Goal: Task Accomplishment & Management: Use online tool/utility

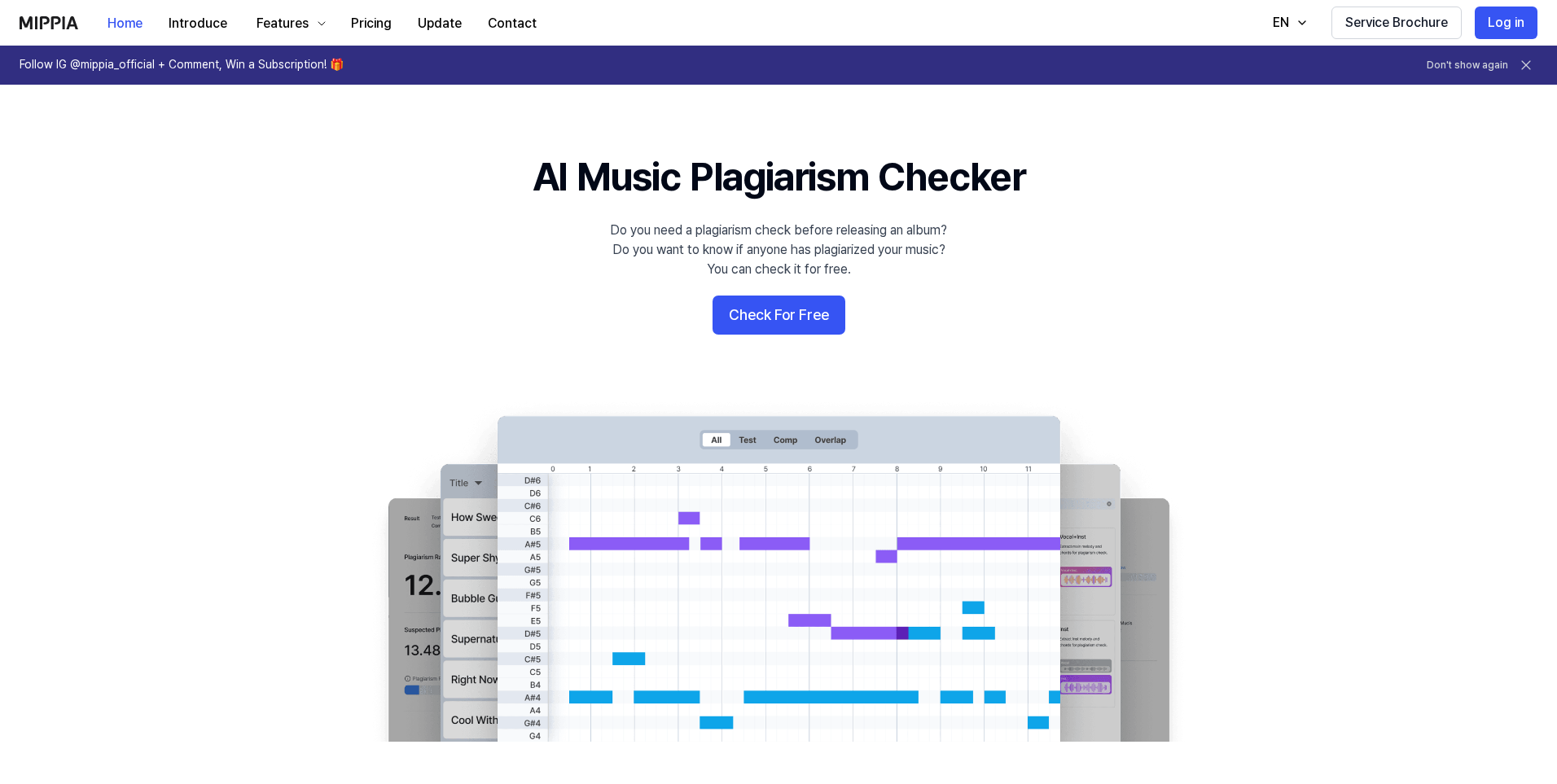
click at [756, 341] on 배너 "AI Music Plagiarism Checker Do you need a plagiarism check before releasing an …" at bounding box center [778, 445] width 1173 height 592
click at [763, 316] on button "Check For Free" at bounding box center [778, 314] width 133 height 39
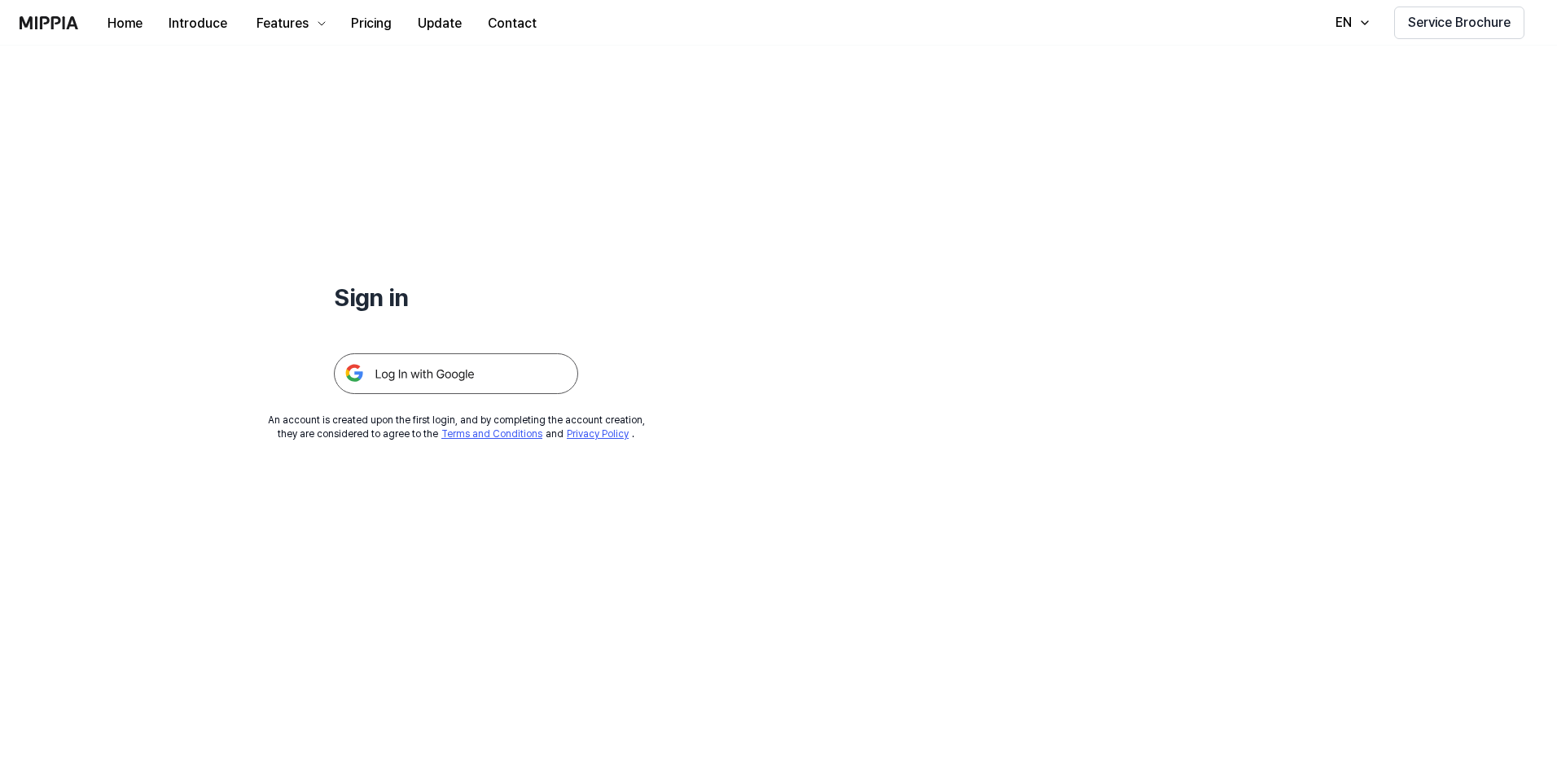
click at [429, 377] on img at bounding box center [456, 374] width 245 height 41
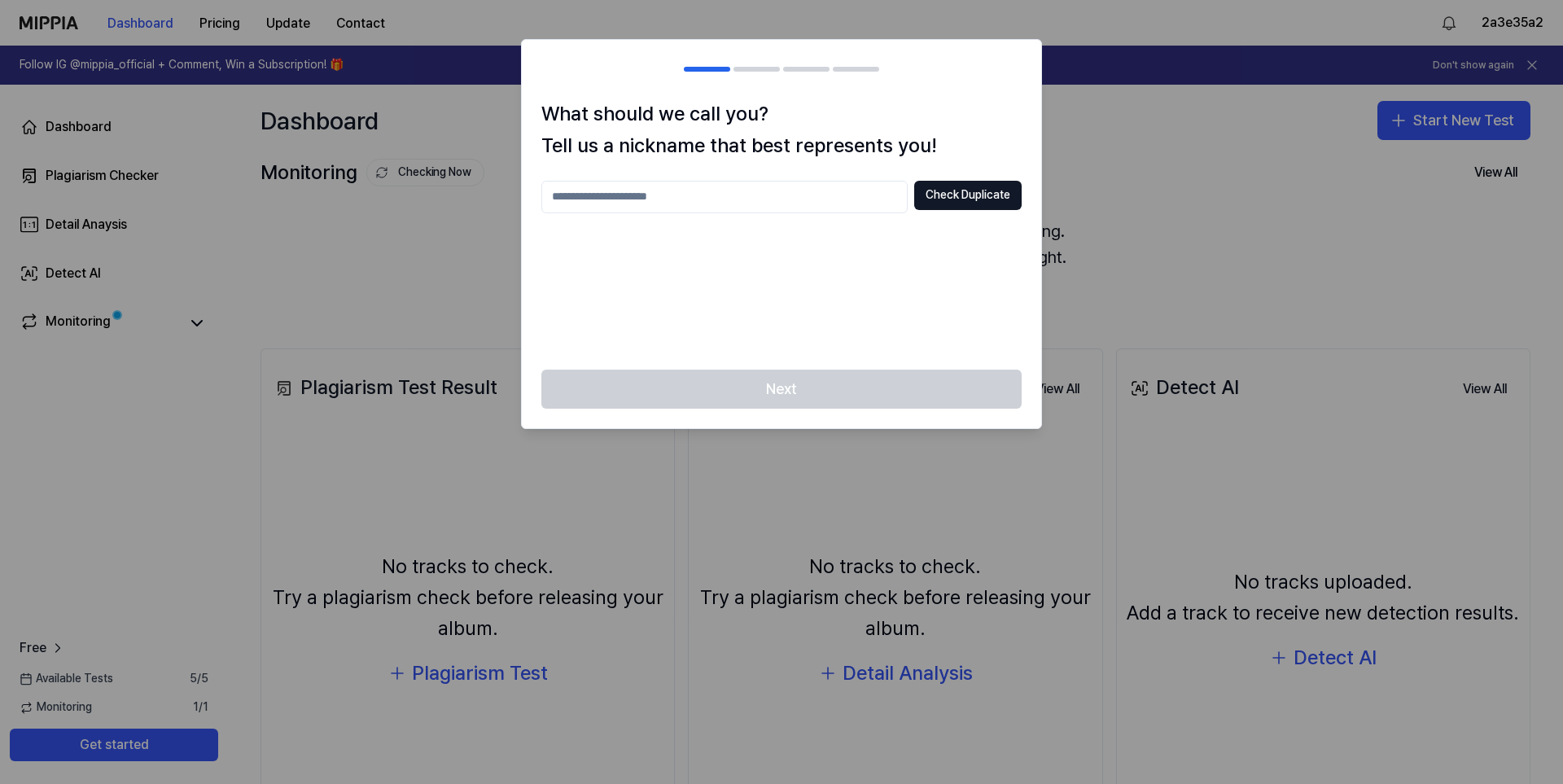
click at [1106, 174] on div at bounding box center [782, 392] width 1563 height 784
click at [820, 190] on input "text" at bounding box center [724, 197] width 366 height 33
drag, startPoint x: 693, startPoint y: 199, endPoint x: 298, endPoint y: 178, distance: 395.6
click at [298, 178] on body "Dashboard Pricing Update Contact 2a3e35a2 Follow IG @mippia_official + Comment,…" at bounding box center [782, 392] width 1563 height 784
type input "*****"
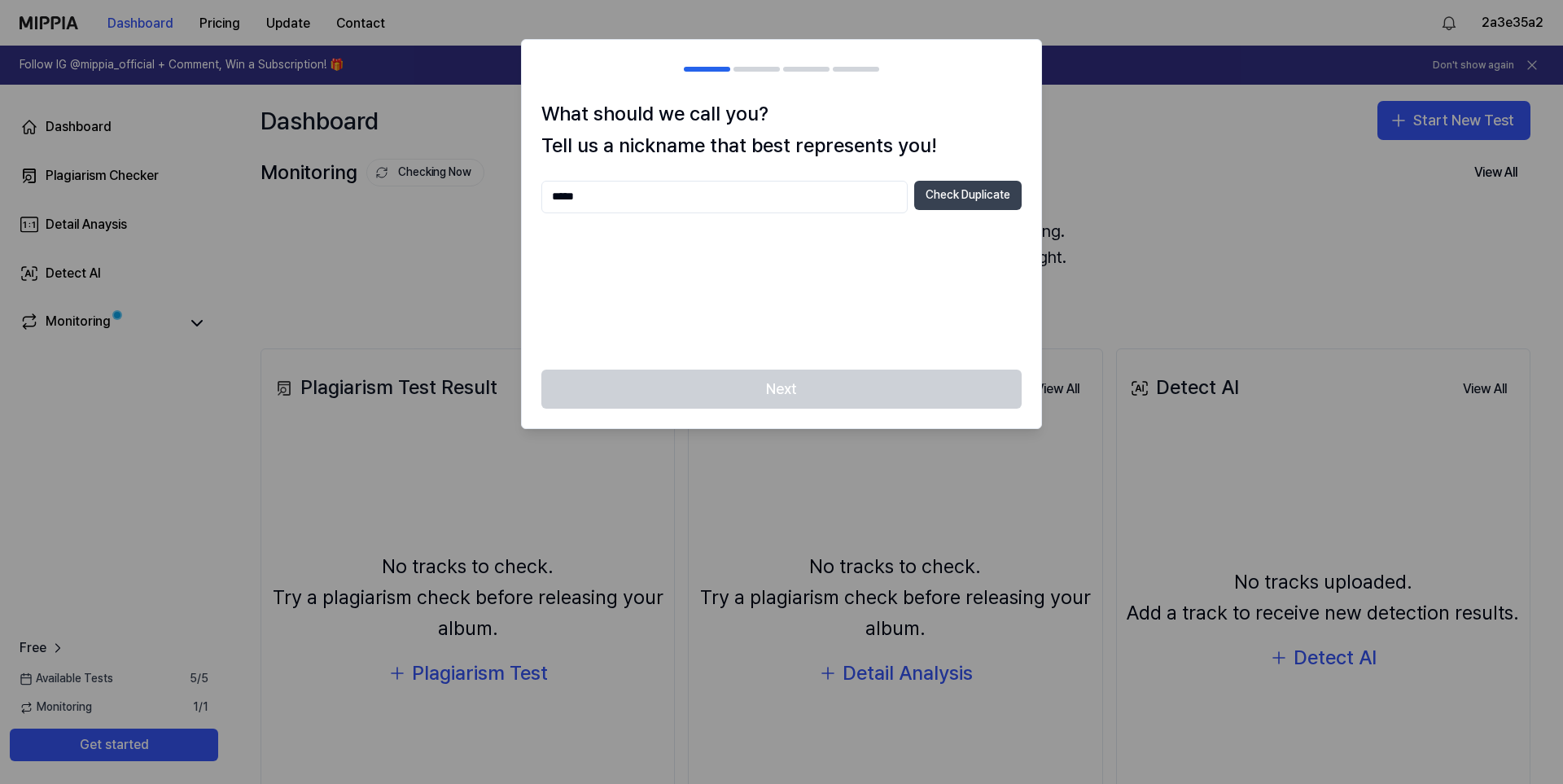
click at [942, 199] on button "Check Duplicate" at bounding box center [968, 195] width 108 height 29
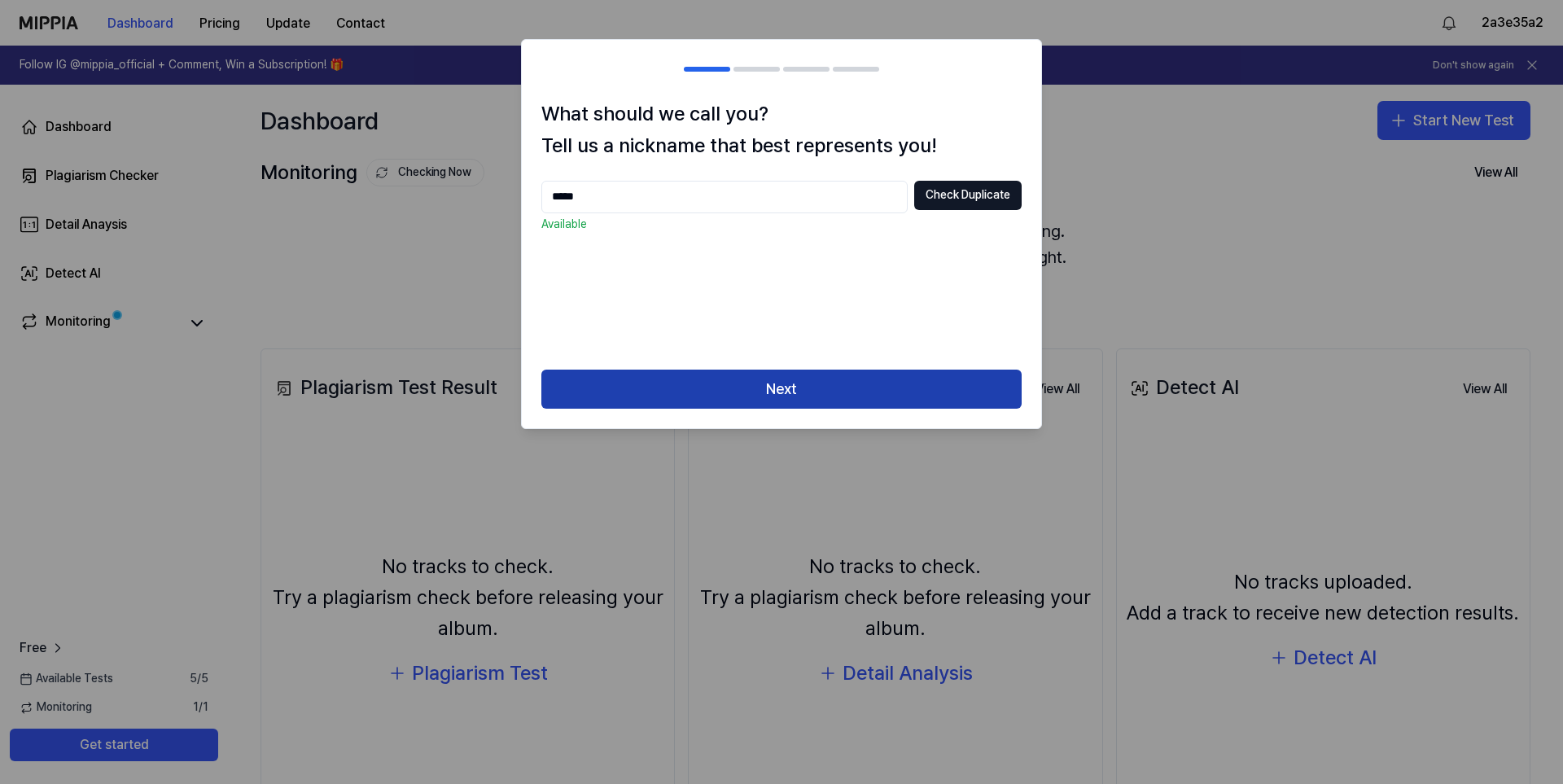
click at [783, 392] on button "Next" at bounding box center [782, 389] width 481 height 39
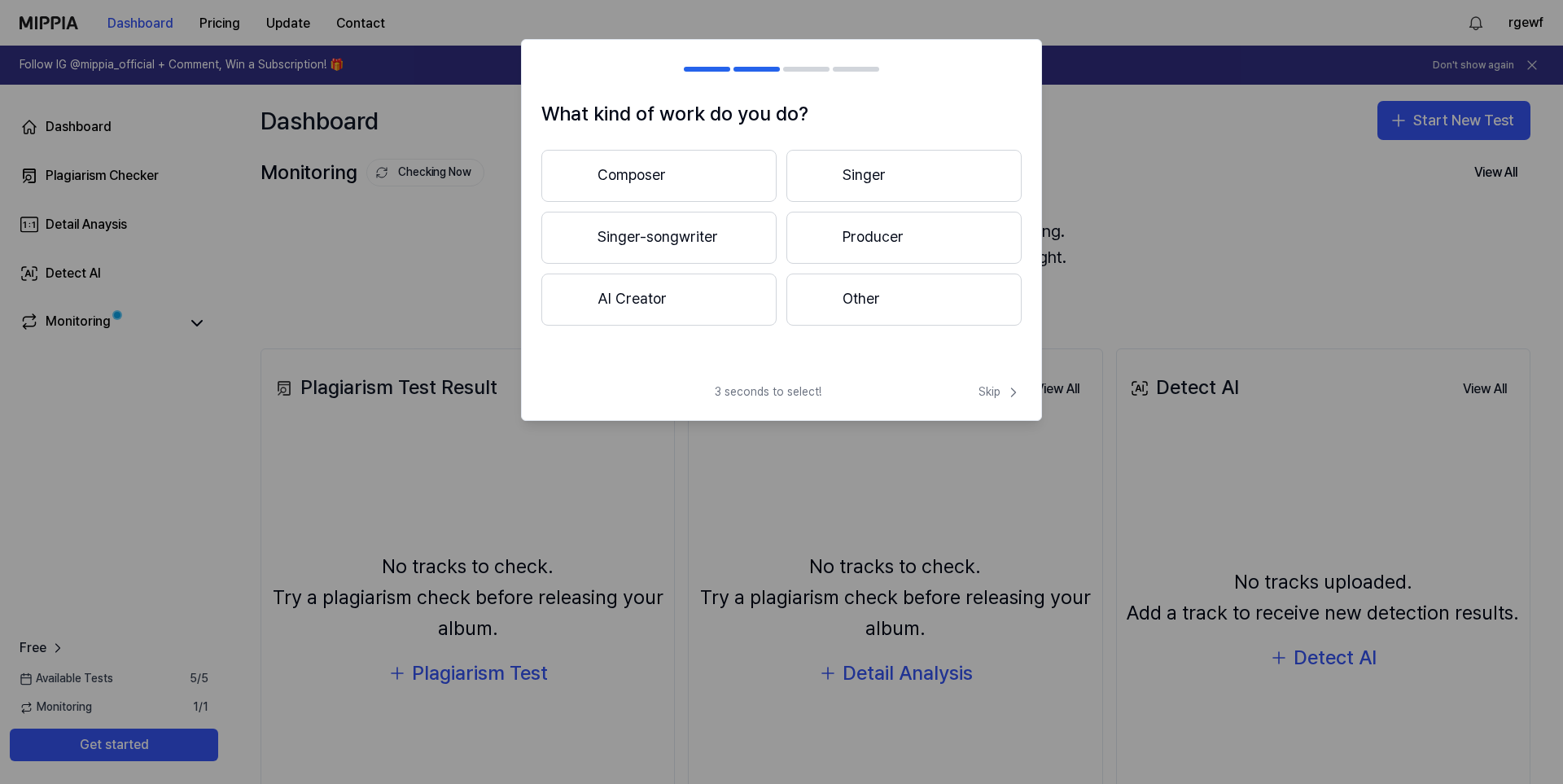
click at [921, 306] on button "Other" at bounding box center [904, 300] width 235 height 52
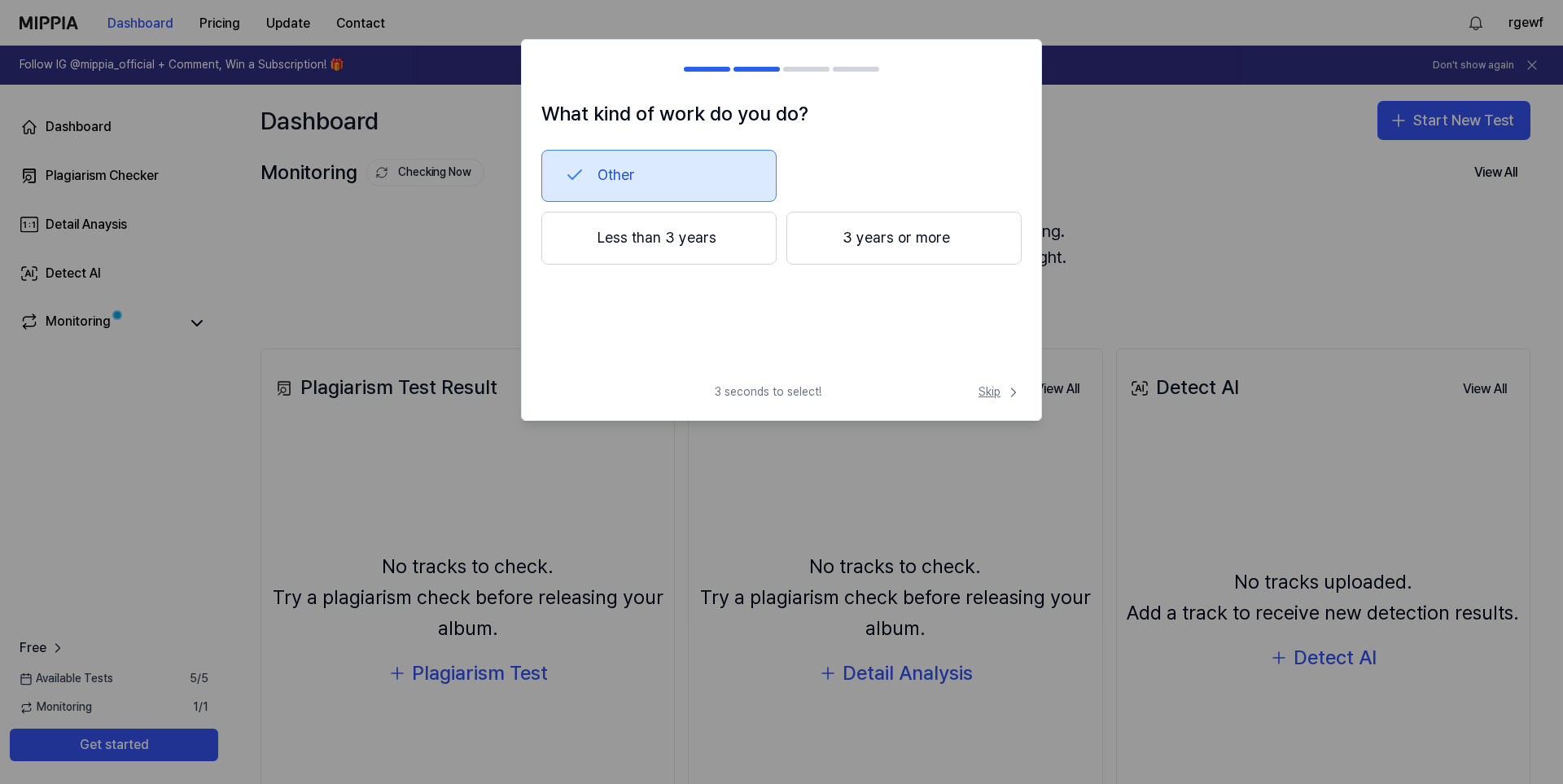
click at [1009, 398] on icon at bounding box center [1014, 392] width 17 height 16
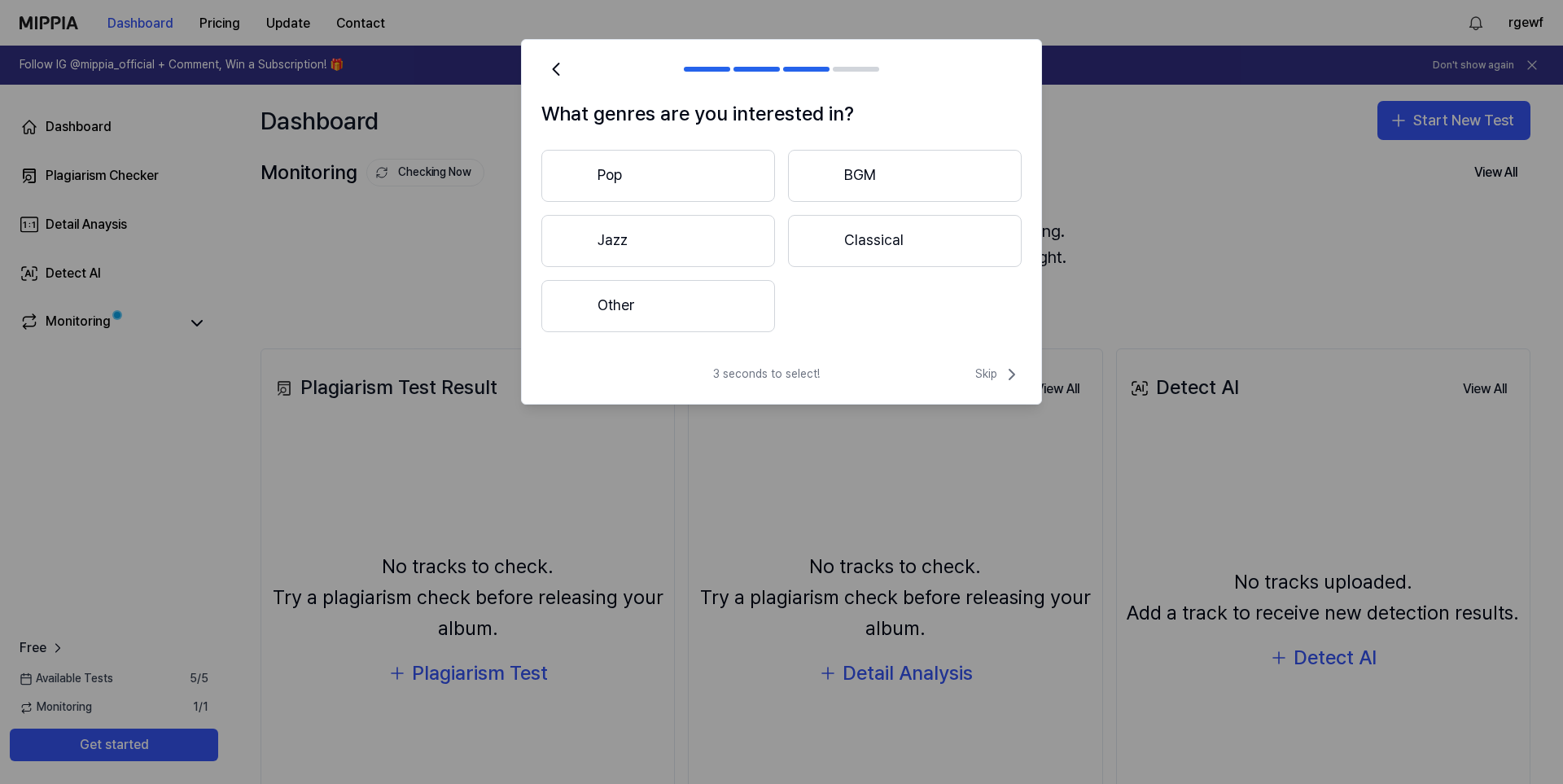
click at [1008, 398] on div "3 seconds to select! Skip" at bounding box center [782, 384] width 519 height 39
click at [997, 379] on span "Skip" at bounding box center [999, 375] width 47 height 19
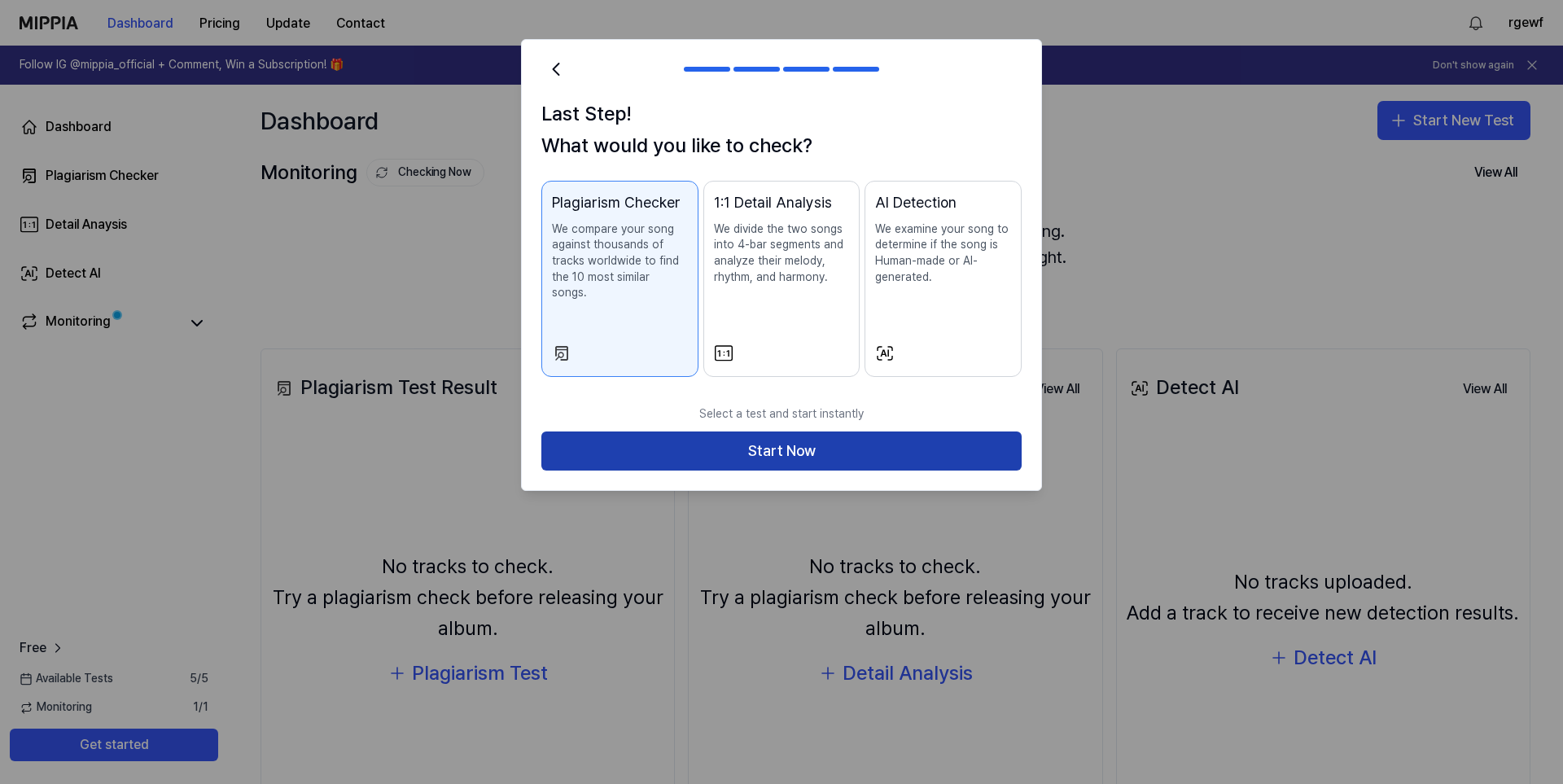
click at [931, 431] on button "Start Now" at bounding box center [782, 450] width 481 height 39
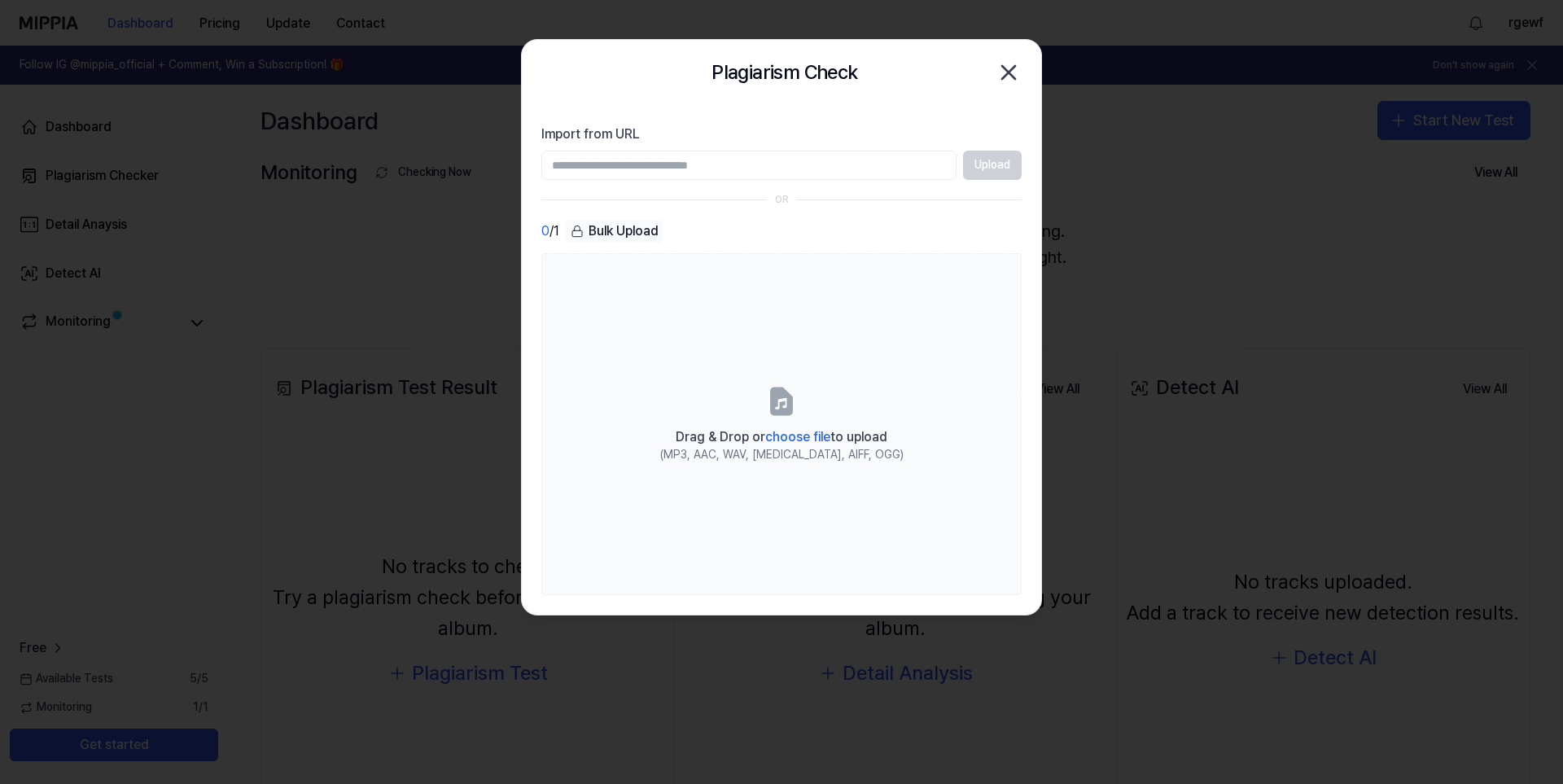
click at [1007, 70] on icon "button" at bounding box center [1008, 72] width 13 height 13
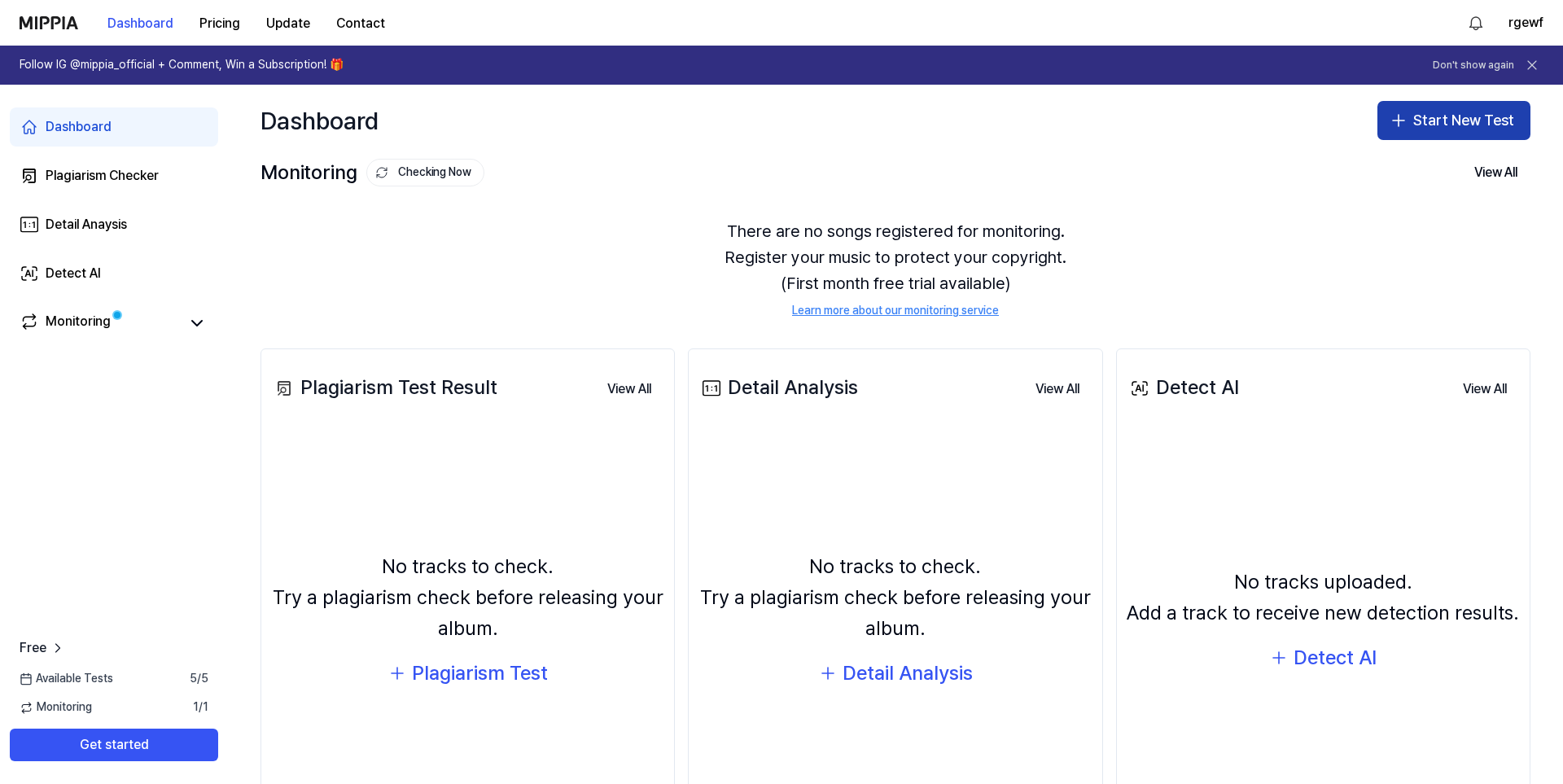
click at [1466, 104] on button "Start New Test" at bounding box center [1454, 120] width 153 height 39
click at [1435, 117] on button "Start New Test" at bounding box center [1454, 120] width 153 height 39
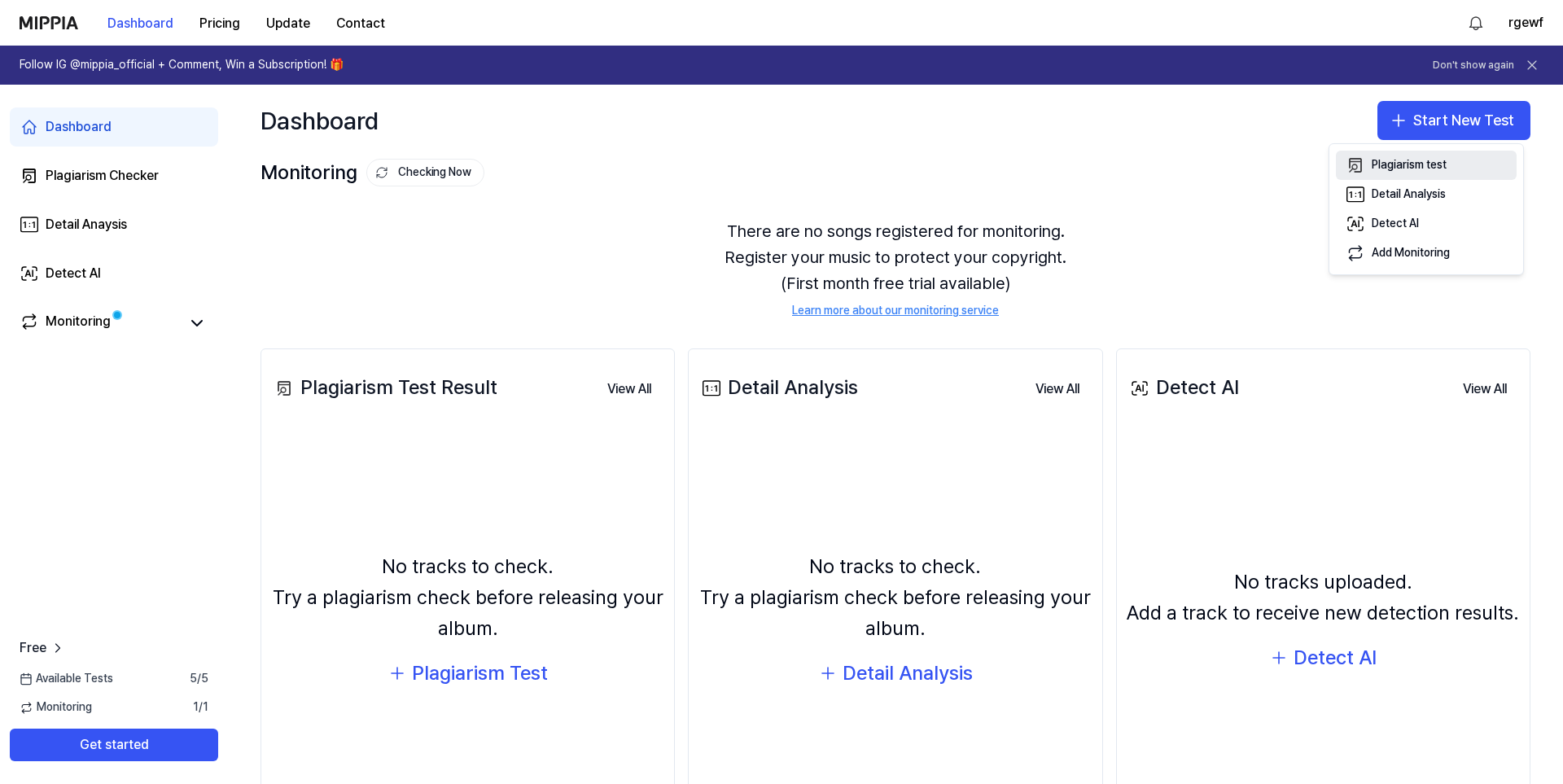
click at [1434, 174] on button "Plagiarism test" at bounding box center [1426, 165] width 181 height 29
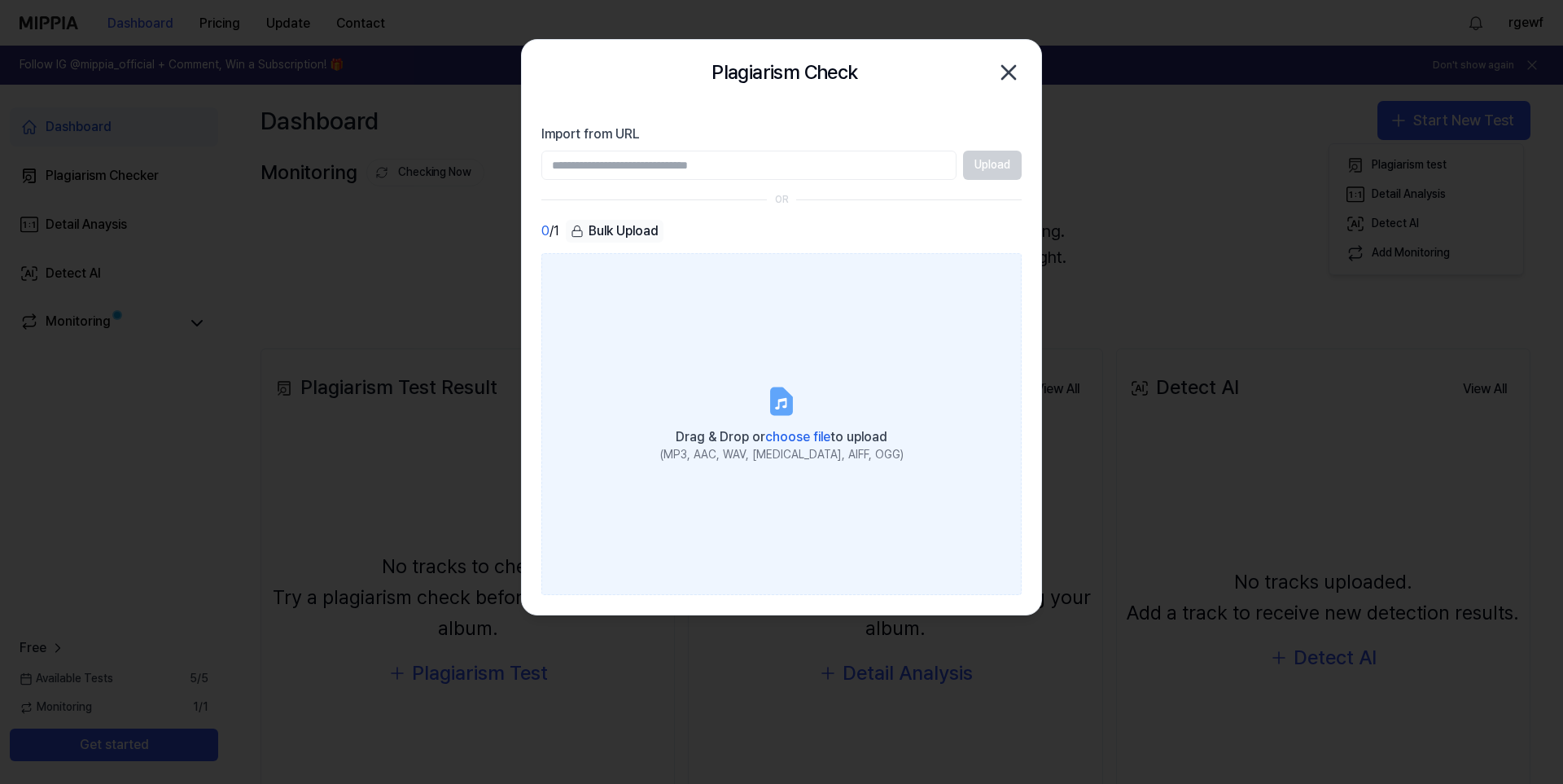
click at [701, 379] on label "Drag & Drop or choose file to upload (MP3, AAC, WAV, FLAC, AIFF, OGG)" at bounding box center [782, 424] width 481 height 342
click at [0, 0] on input "Drag & Drop or choose file to upload (MP3, AAC, WAV, FLAC, AIFF, OGG)" at bounding box center [0, 0] width 0 height 0
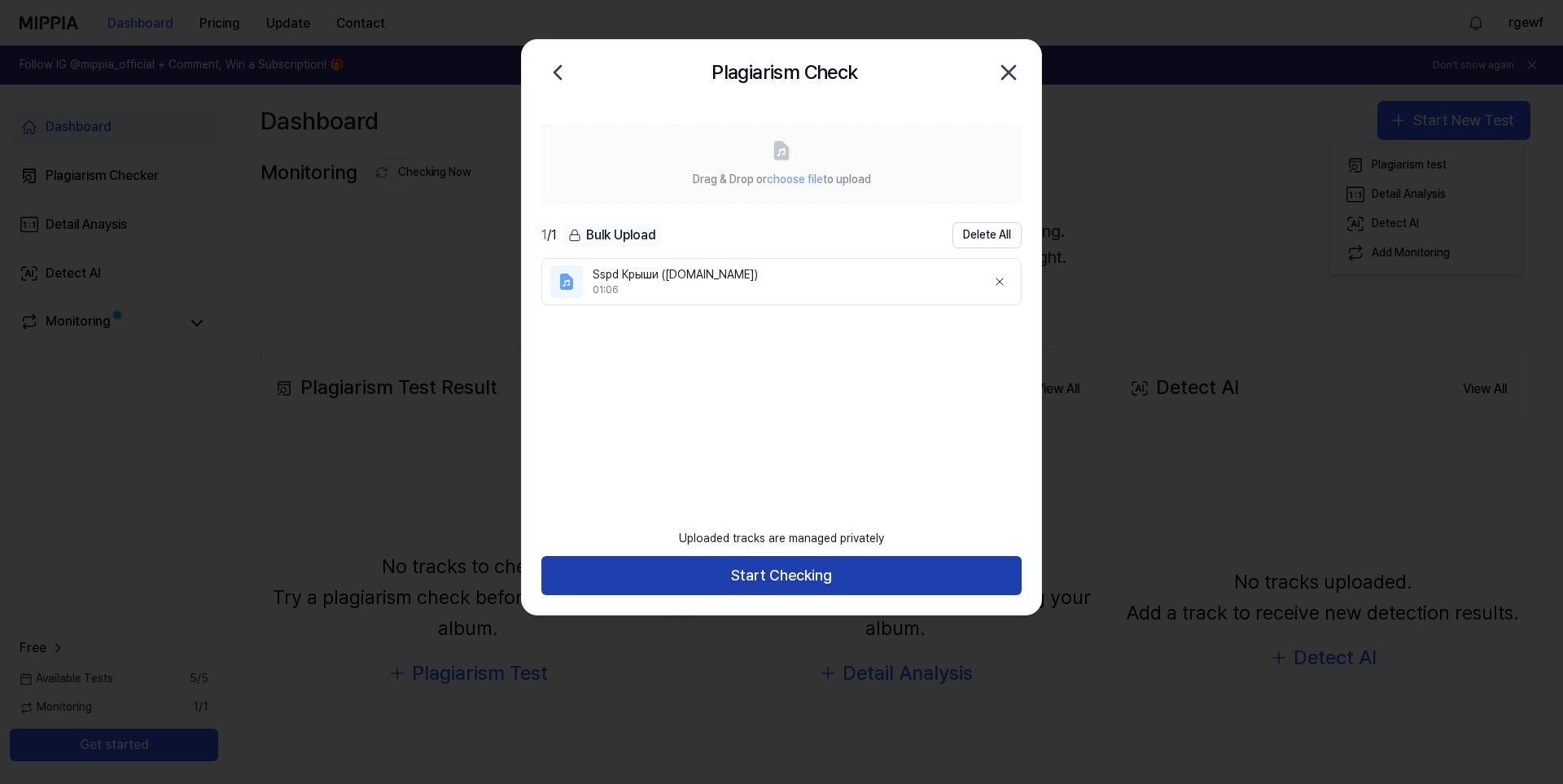
click at [830, 563] on button "Start Checking" at bounding box center [782, 575] width 481 height 39
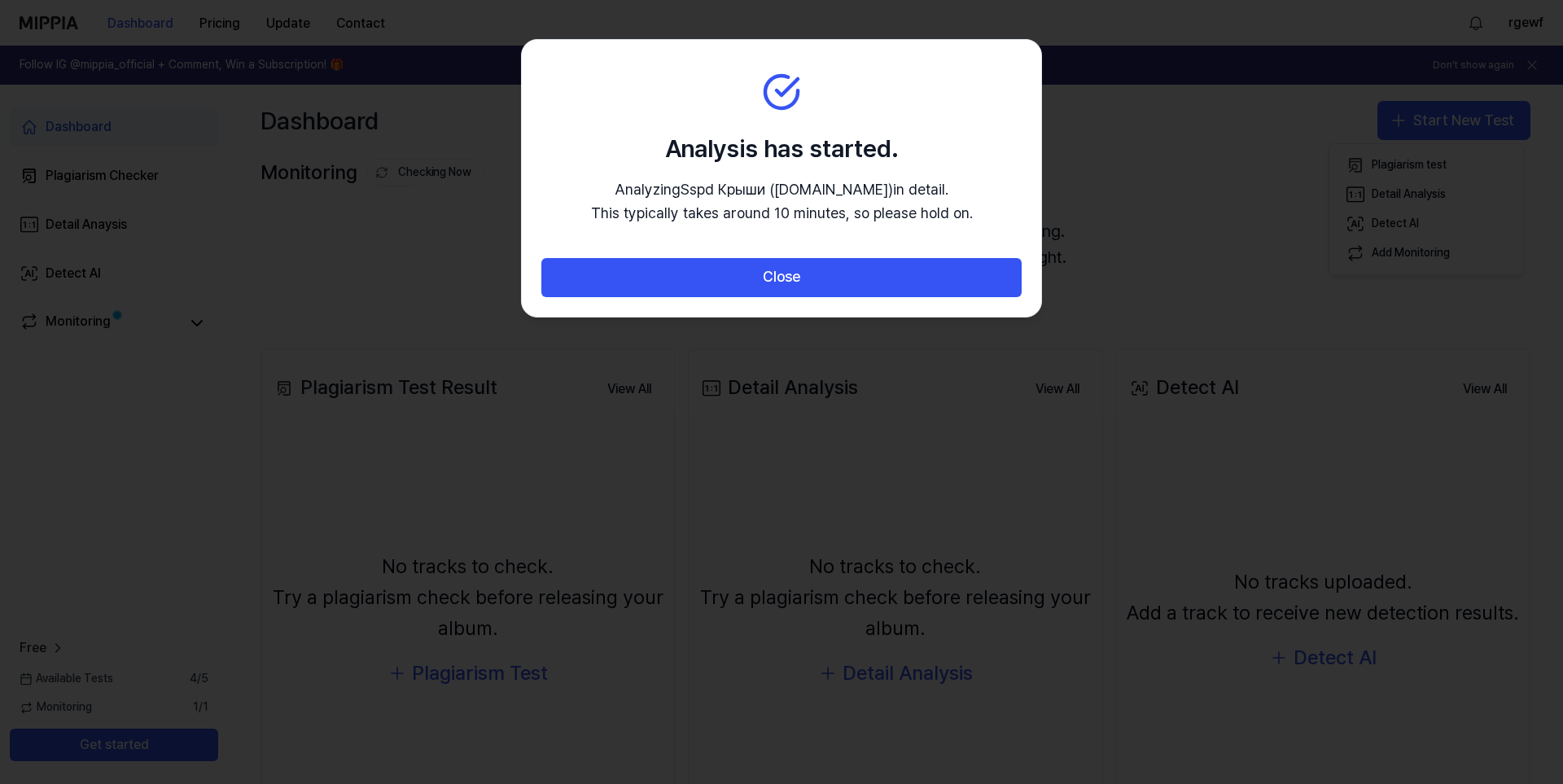
drag, startPoint x: 596, startPoint y: 196, endPoint x: 1002, endPoint y: 230, distance: 407.4
click at [1002, 230] on section "Analysis has started. Analyzing Sspd Крыши (4beat.ru) in detail. This typically…" at bounding box center [782, 148] width 519 height 218
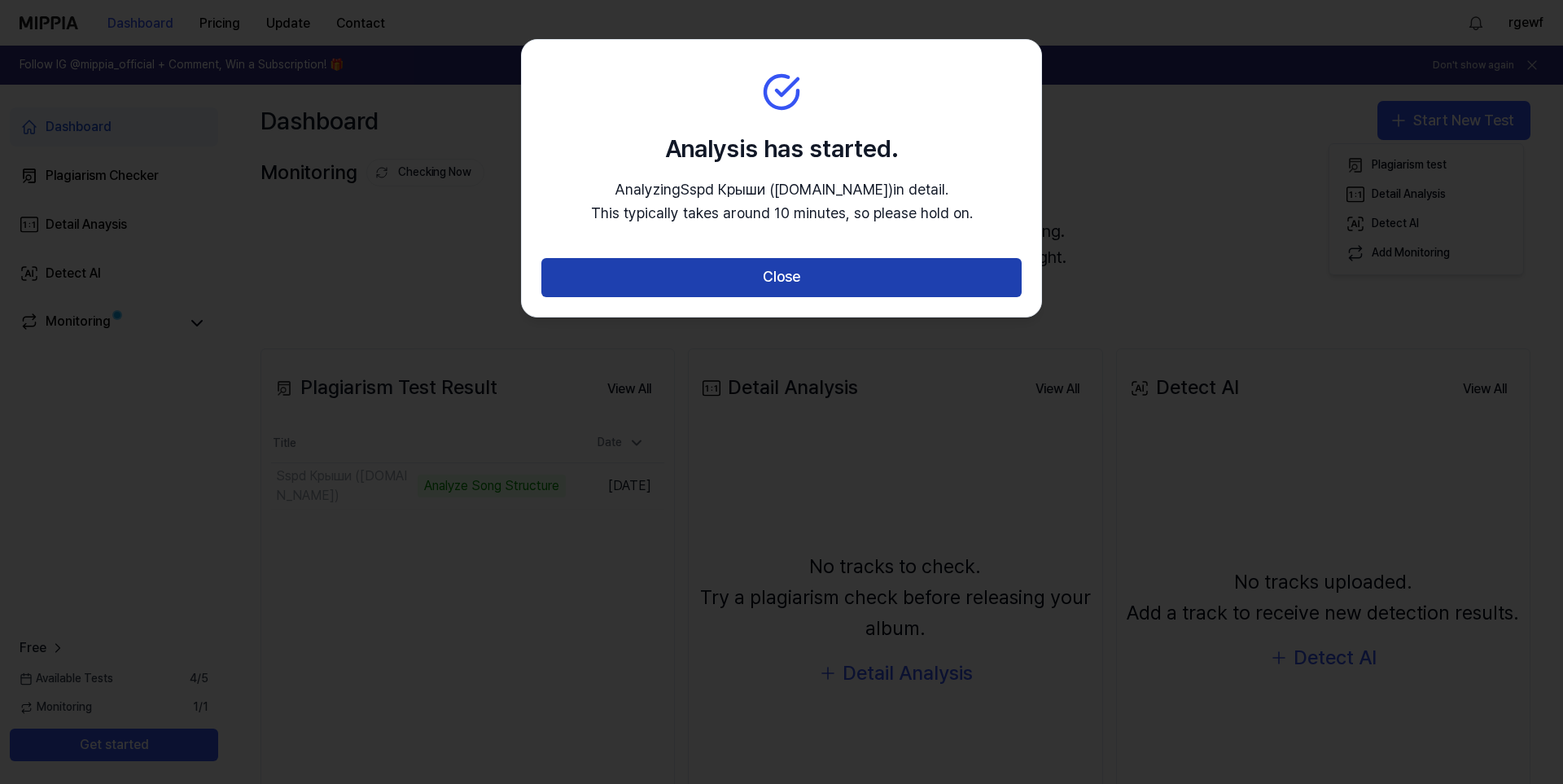
click at [921, 271] on button "Close" at bounding box center [782, 278] width 481 height 39
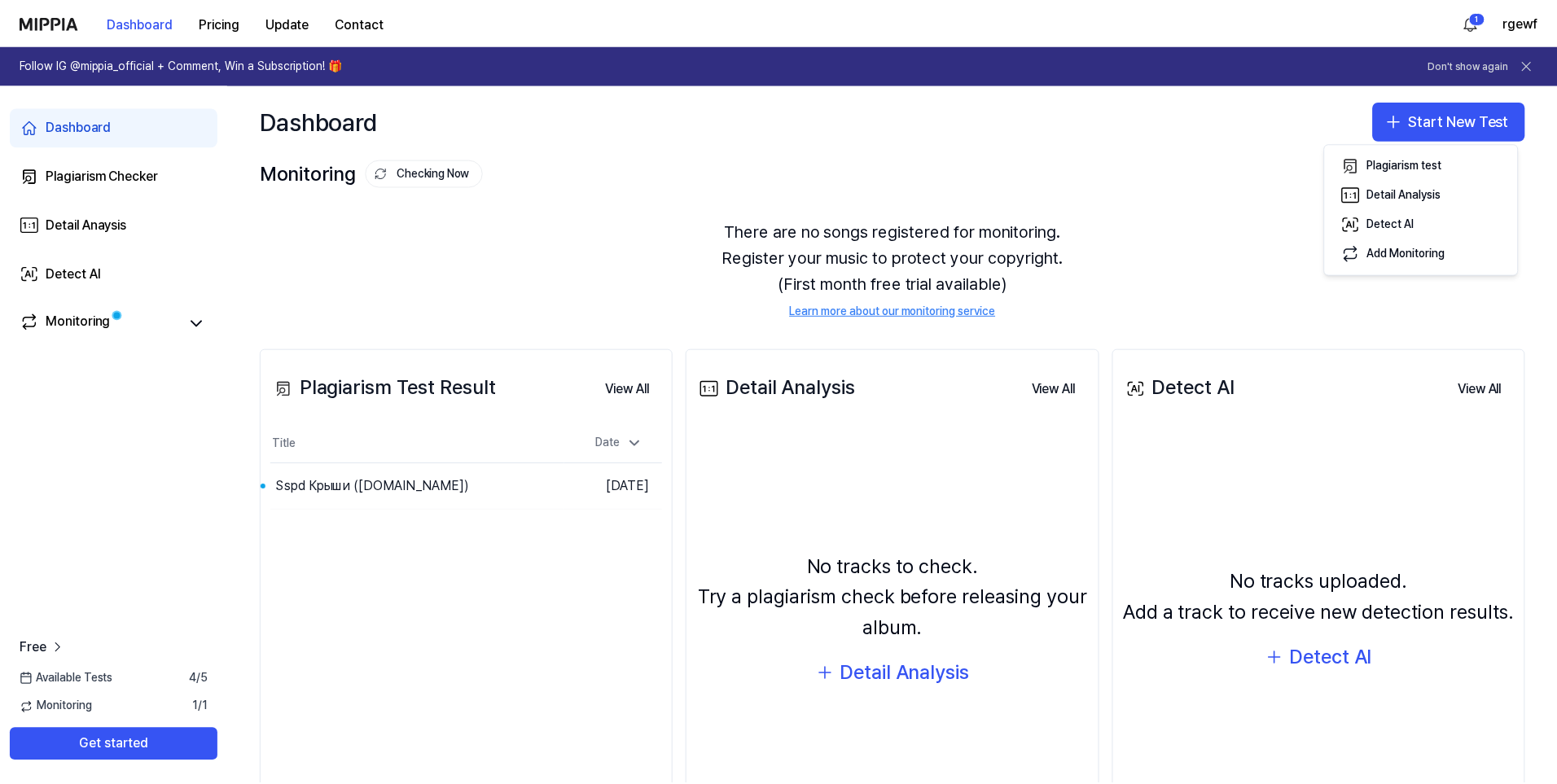
scroll to position [82, 0]
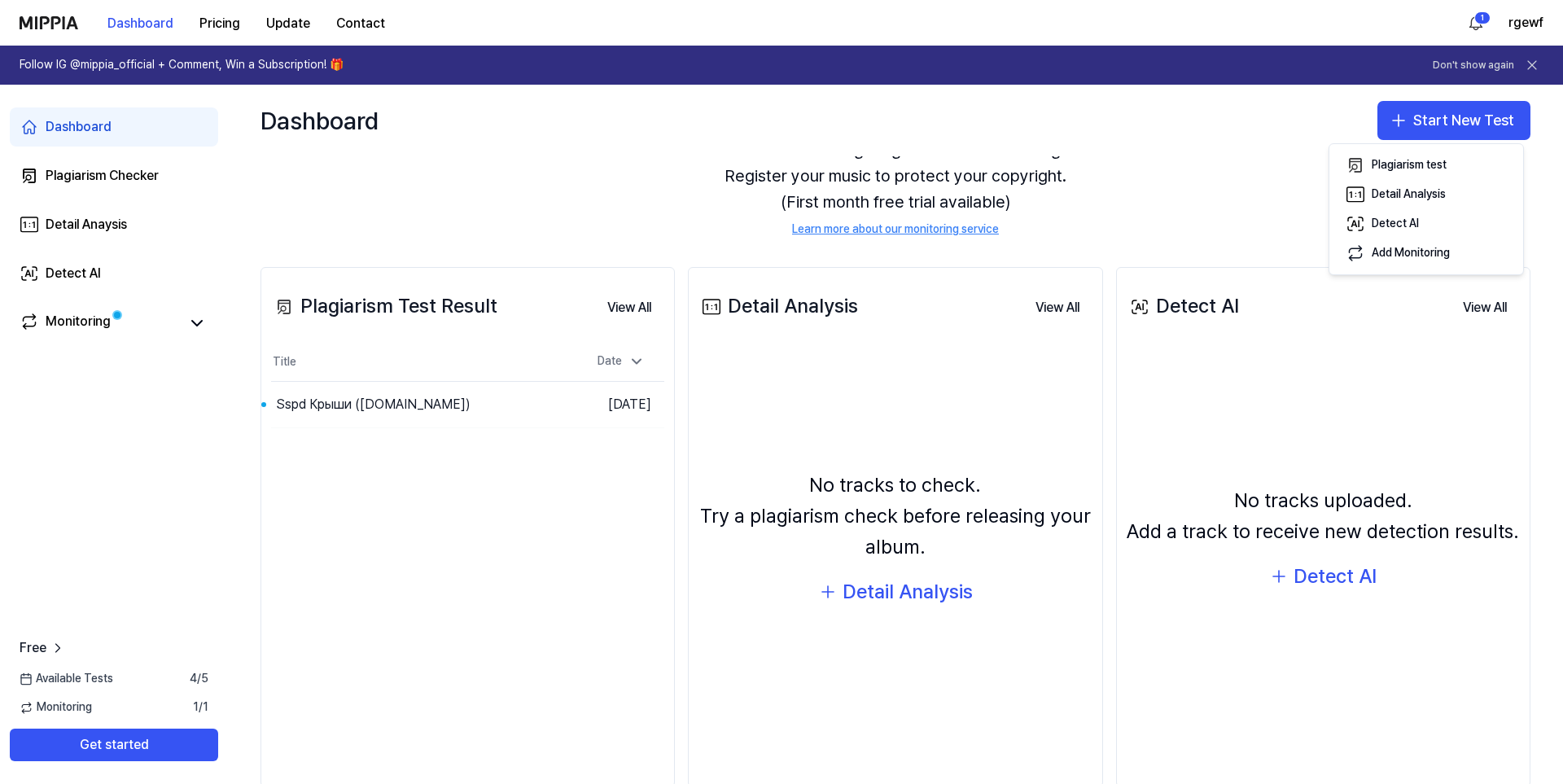
drag, startPoint x: 1129, startPoint y: 179, endPoint x: 1081, endPoint y: 250, distance: 85.7
click at [1133, 179] on div "There are no songs registered for monitoring. Register your music to protect yo…" at bounding box center [895, 187] width 1270 height 140
click at [532, 406] on button "Go to Results" at bounding box center [522, 404] width 87 height 26
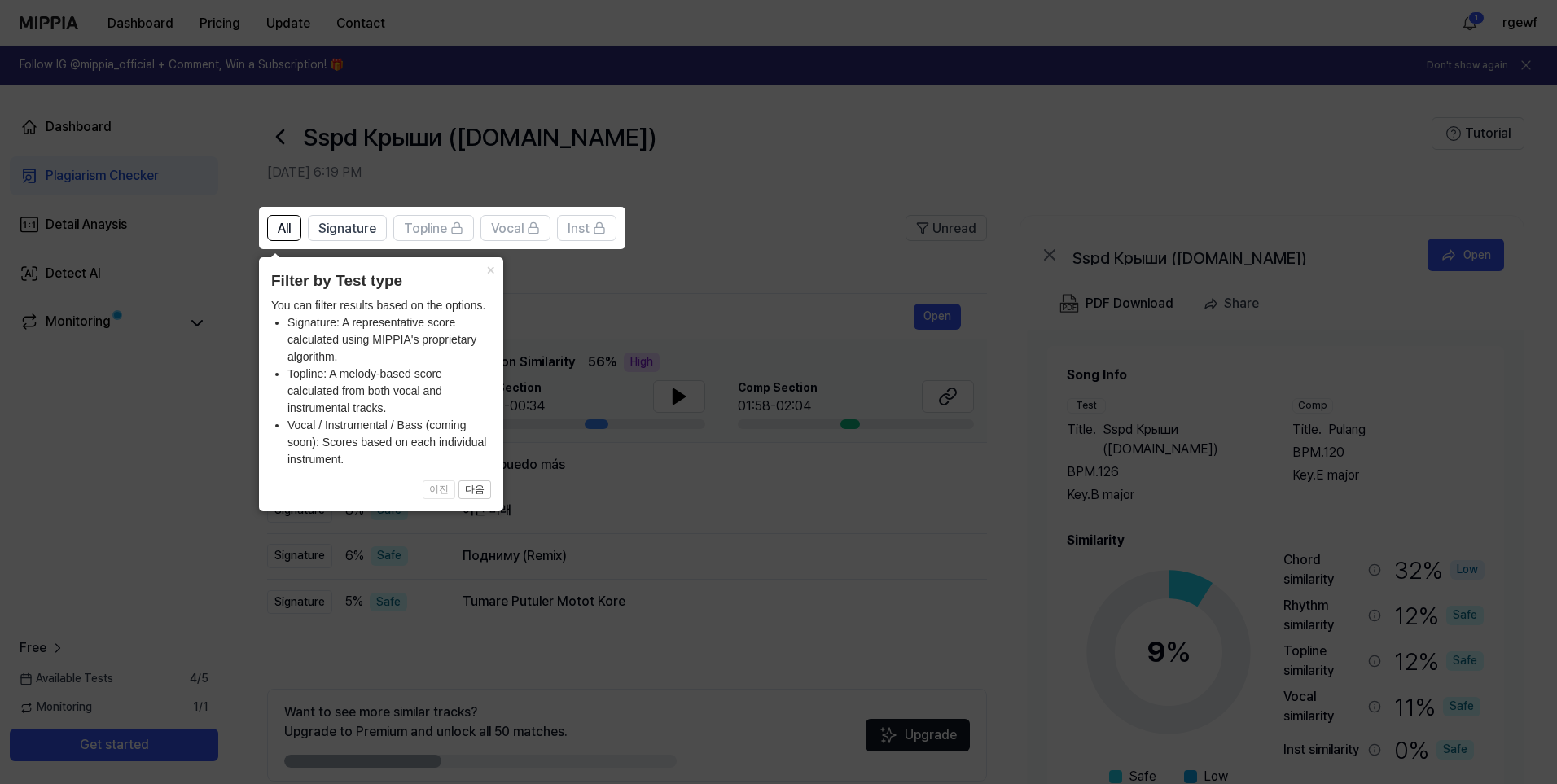
click at [795, 247] on icon at bounding box center [781, 392] width 1563 height 784
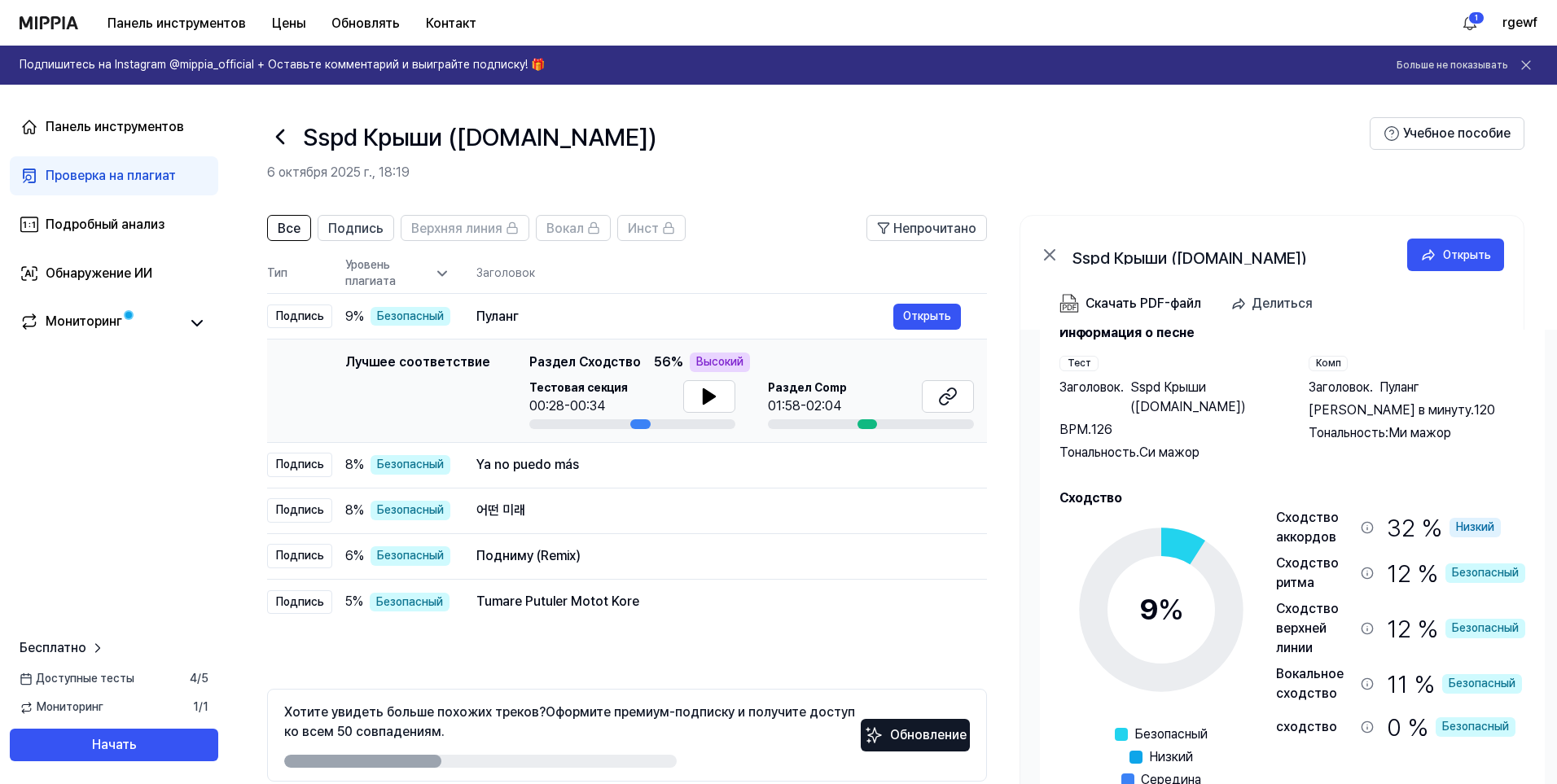
scroll to position [0, 0]
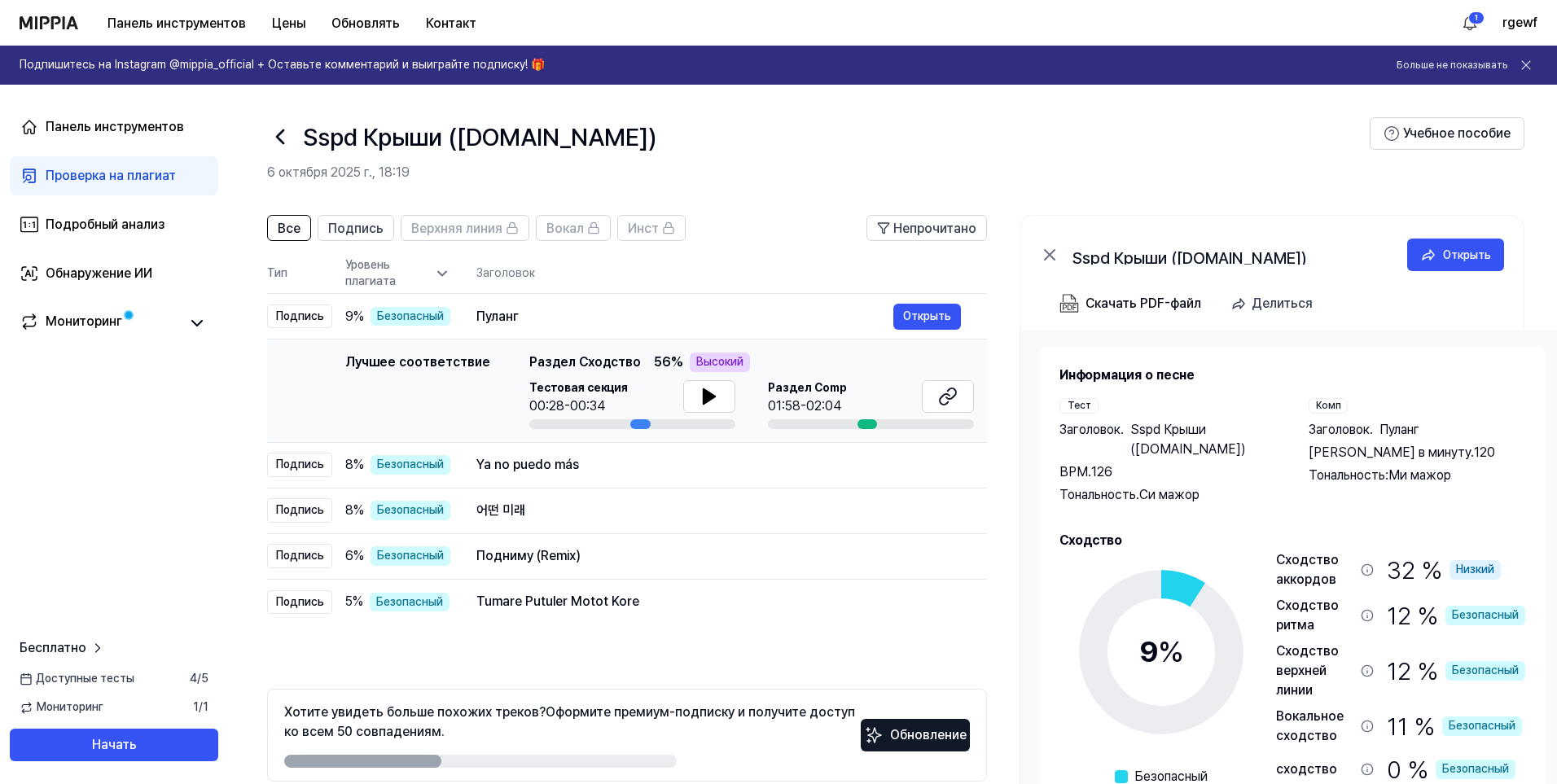
click at [420, 277] on font "Уровень плагиата" at bounding box center [388, 273] width 85 height 32
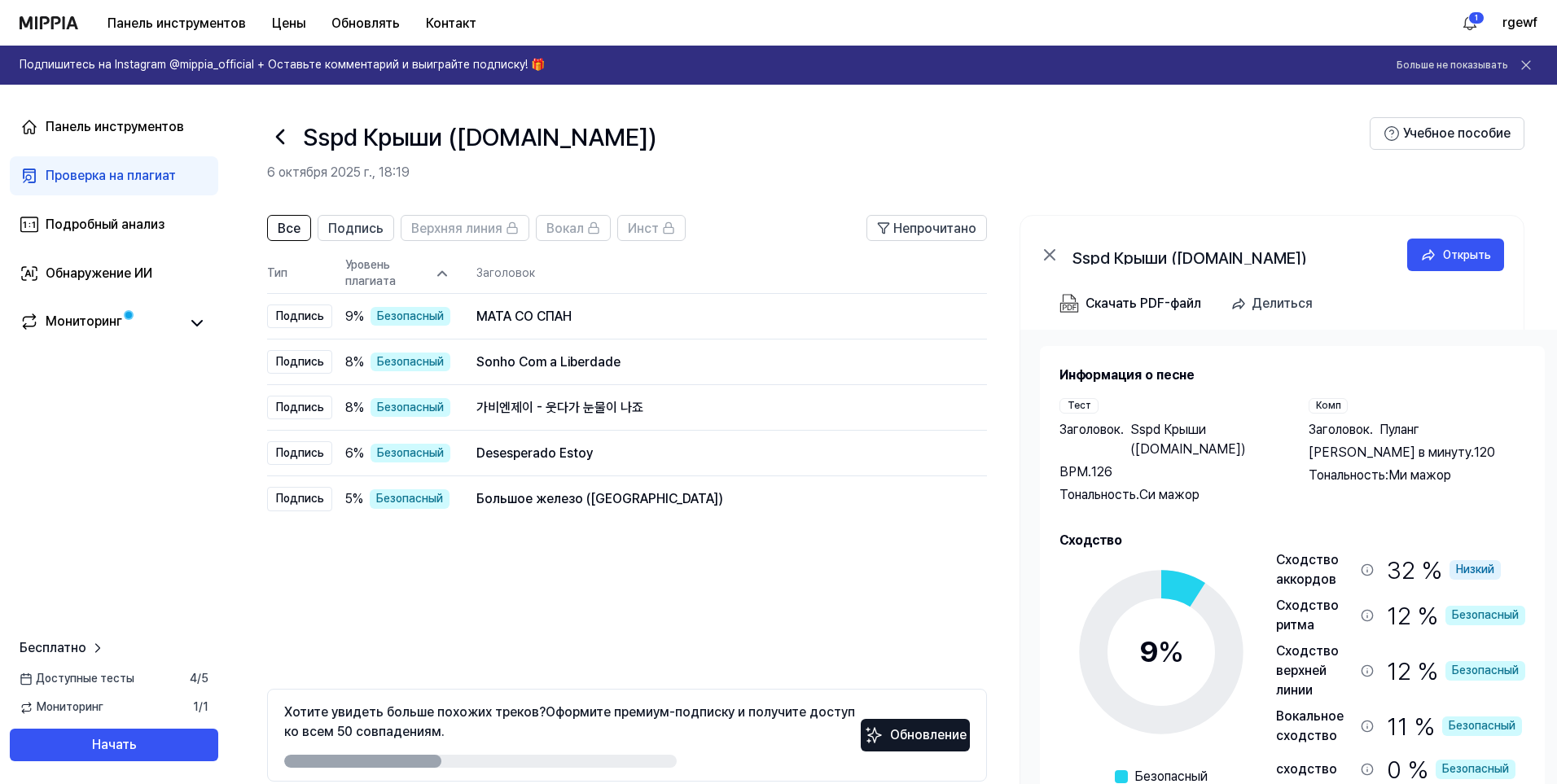
click at [420, 277] on font "Уровень плагиата" at bounding box center [388, 273] width 85 height 32
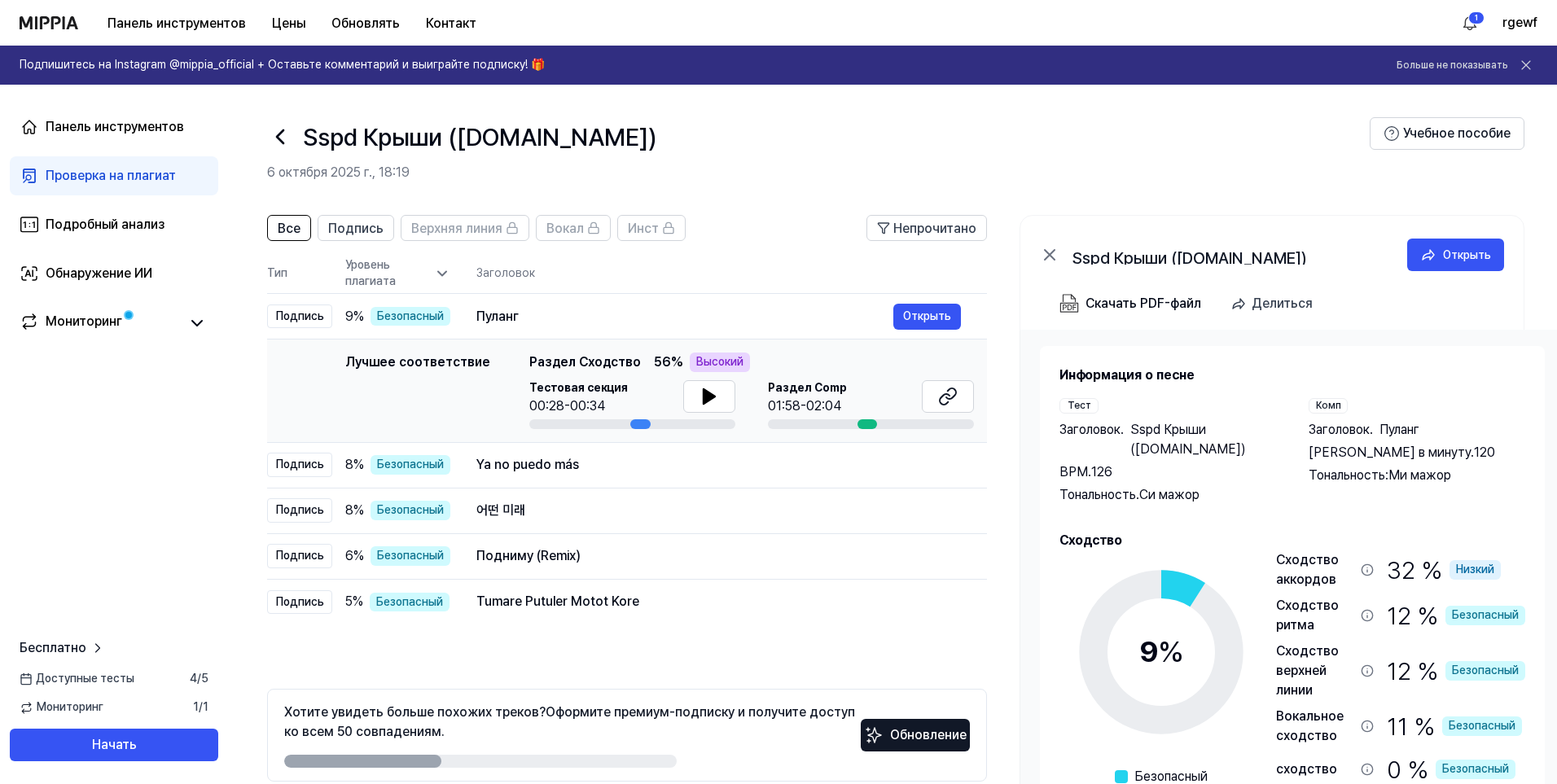
click at [1054, 249] on icon at bounding box center [1049, 254] width 19 height 19
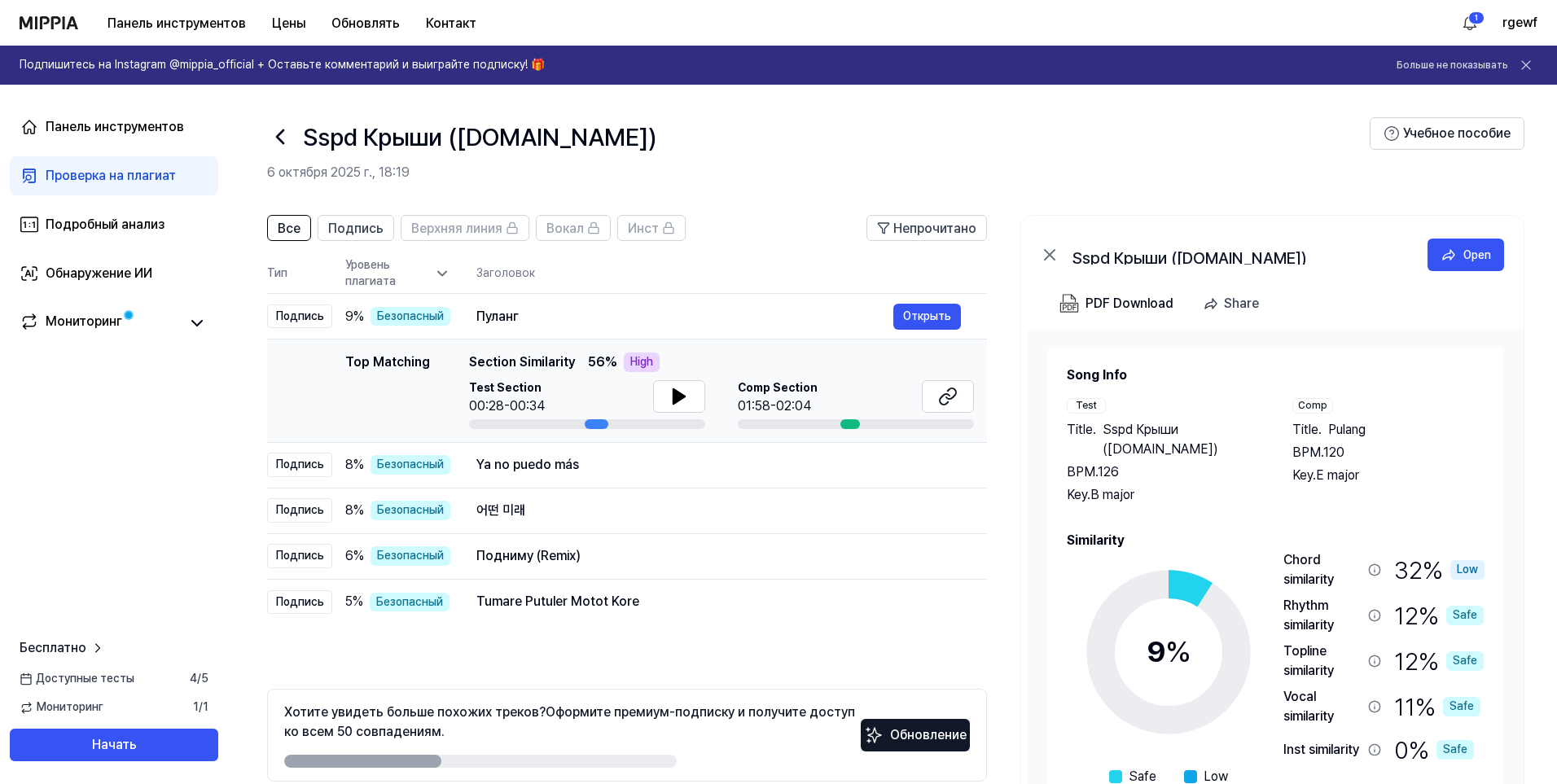
click at [1054, 249] on icon at bounding box center [1049, 254] width 19 height 19
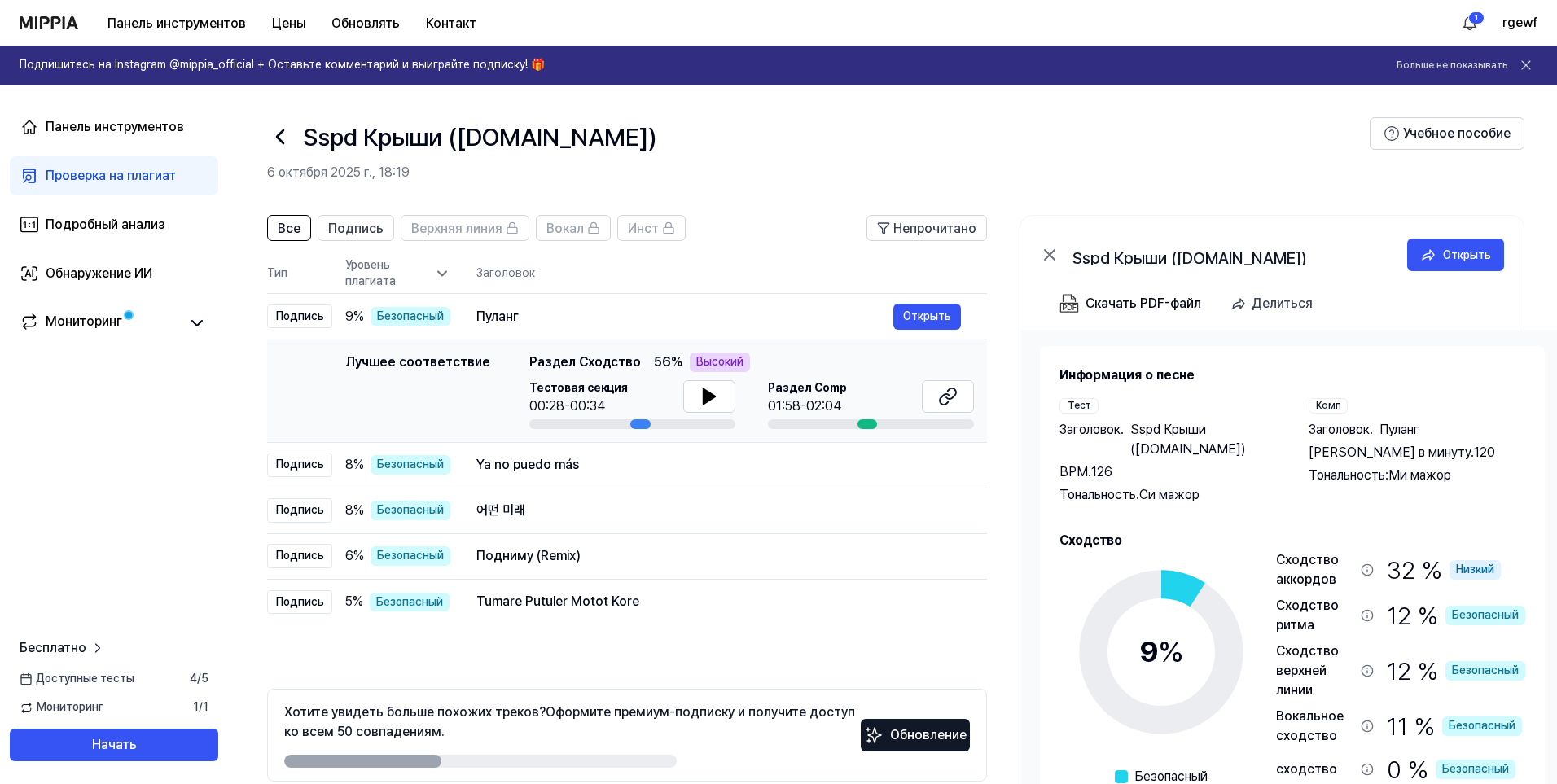
click at [1054, 249] on icon at bounding box center [1049, 254] width 19 height 19
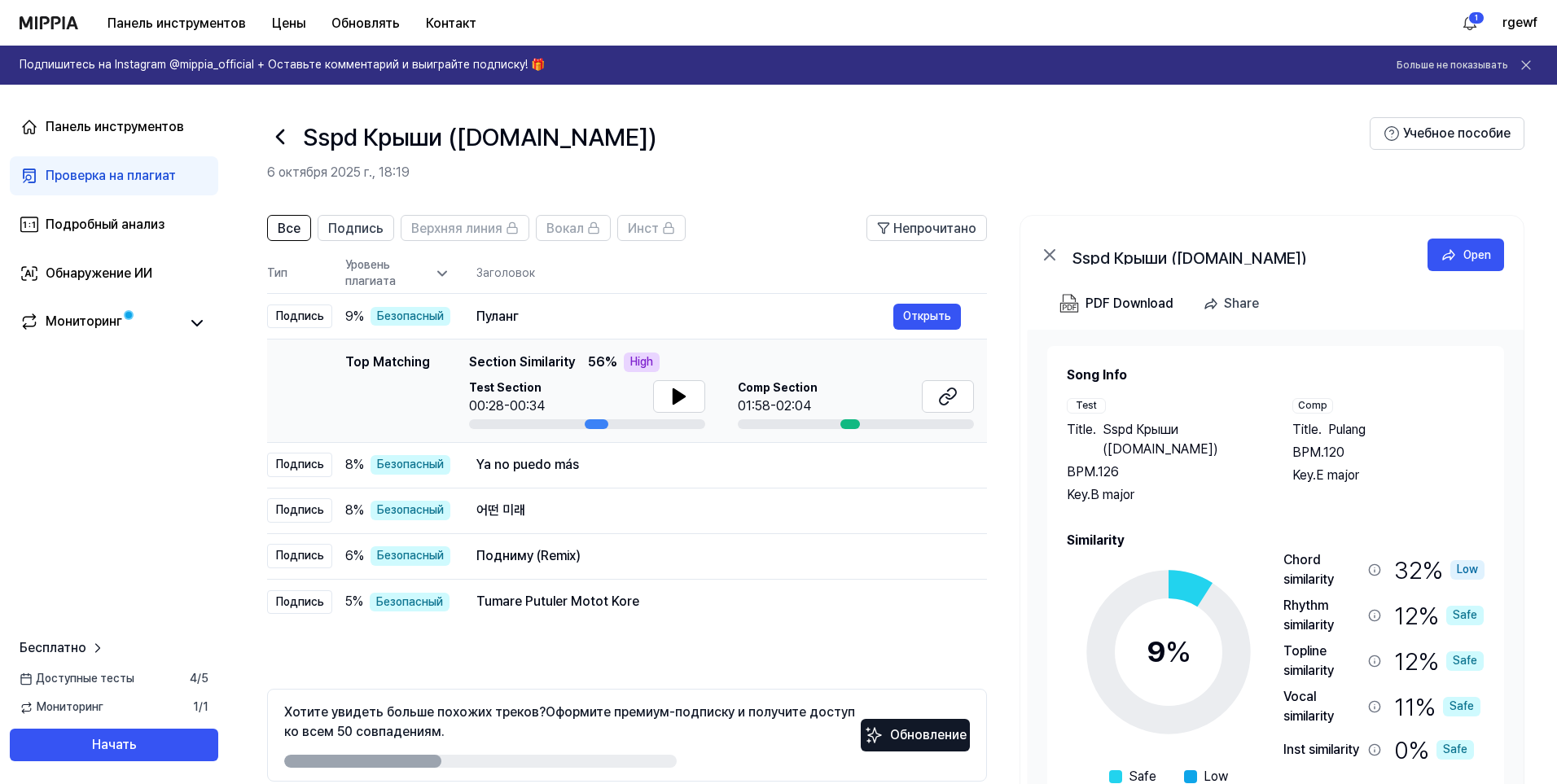
click at [1054, 249] on icon at bounding box center [1049, 254] width 19 height 19
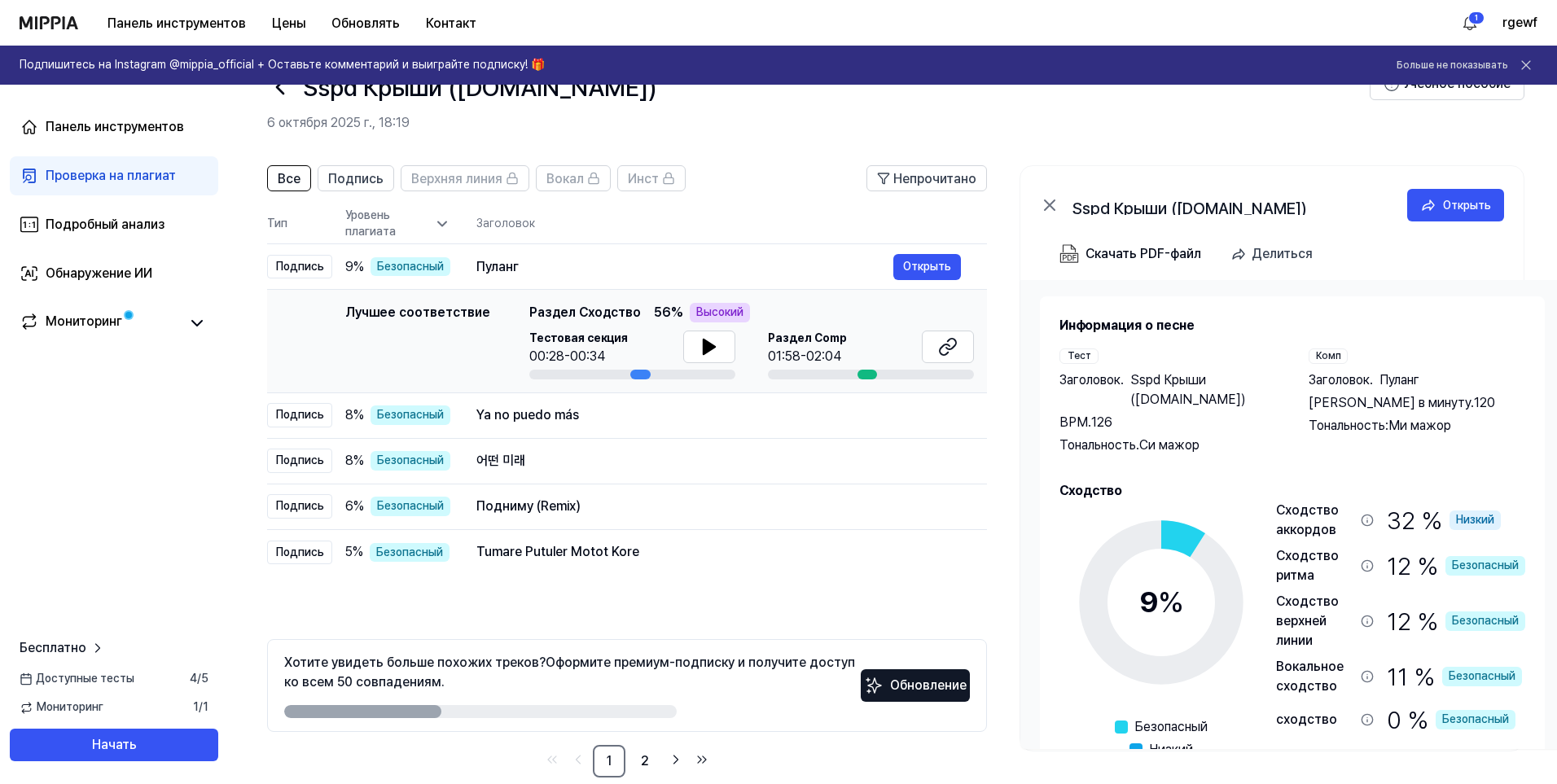
scroll to position [76, 0]
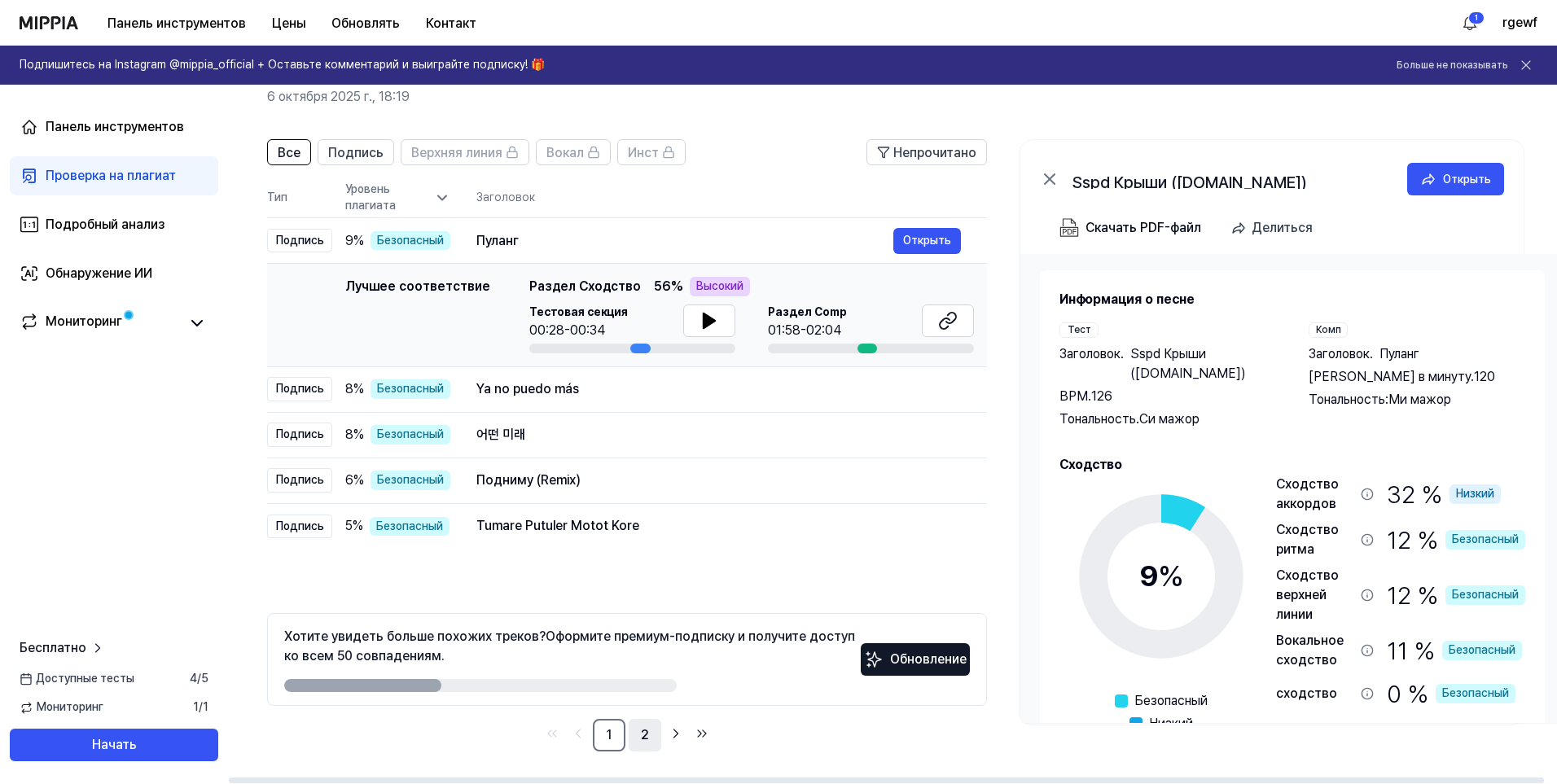
click at [646, 731] on font "2" at bounding box center [645, 735] width 8 height 16
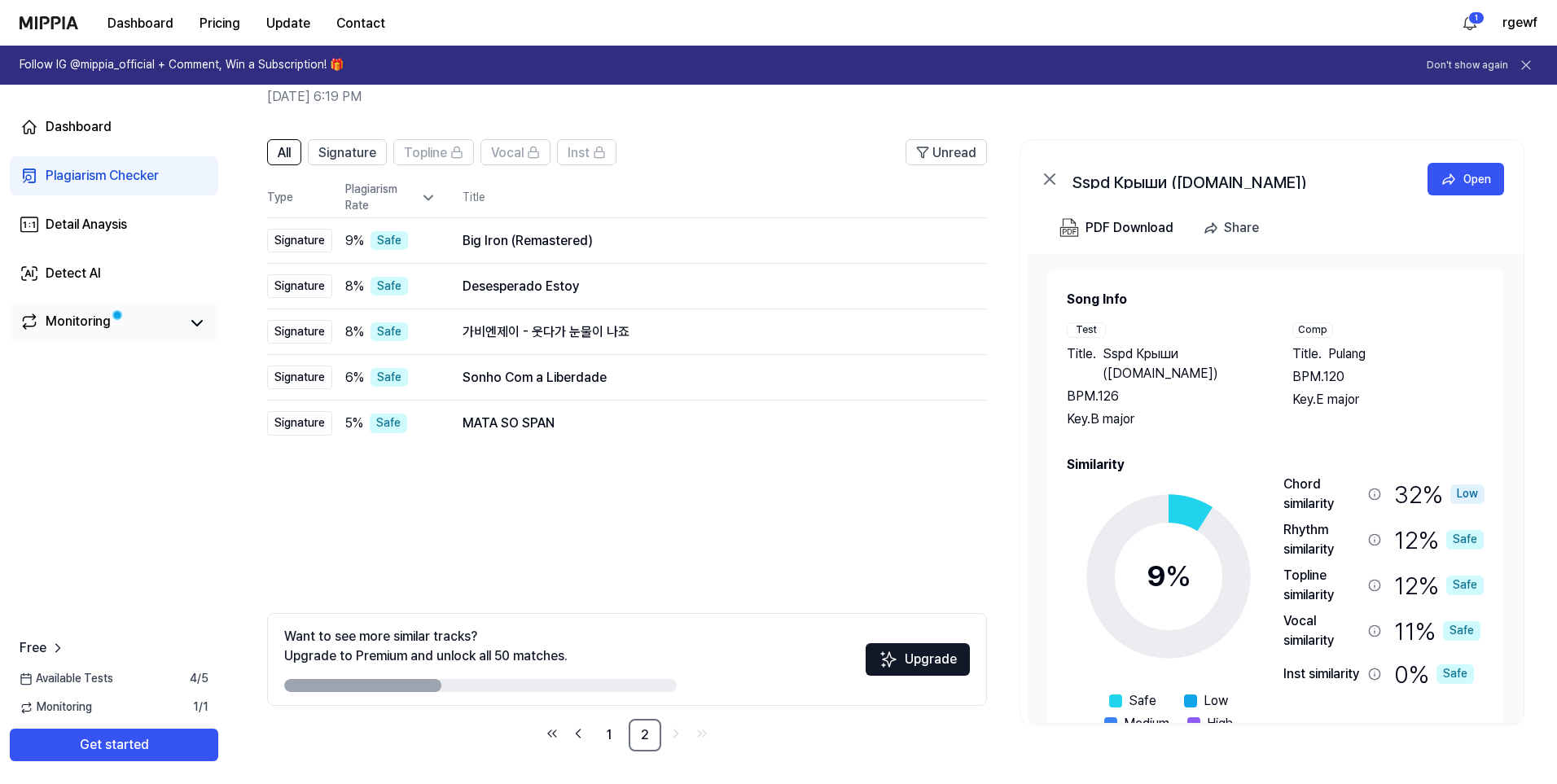
click at [52, 324] on div "Monitoring" at bounding box center [78, 322] width 65 height 22
